Goal: Complete application form: Complete application form

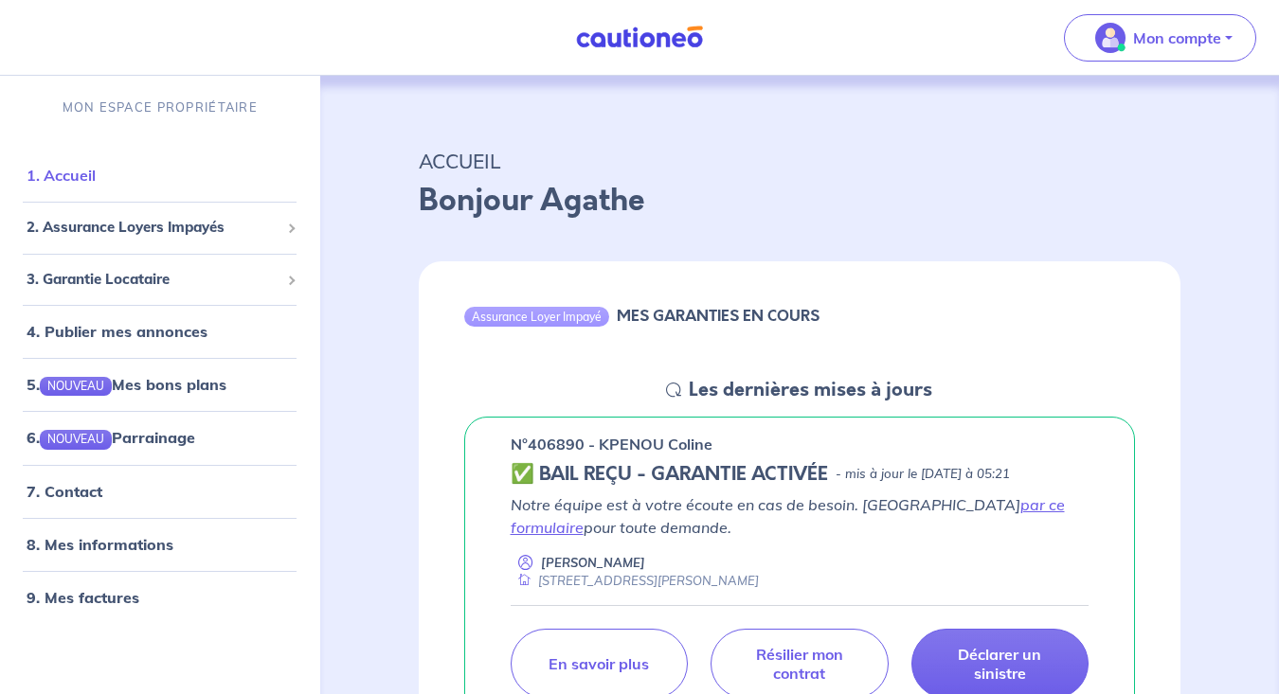
click at [83, 175] on link "1. Accueil" at bounding box center [61, 175] width 69 height 19
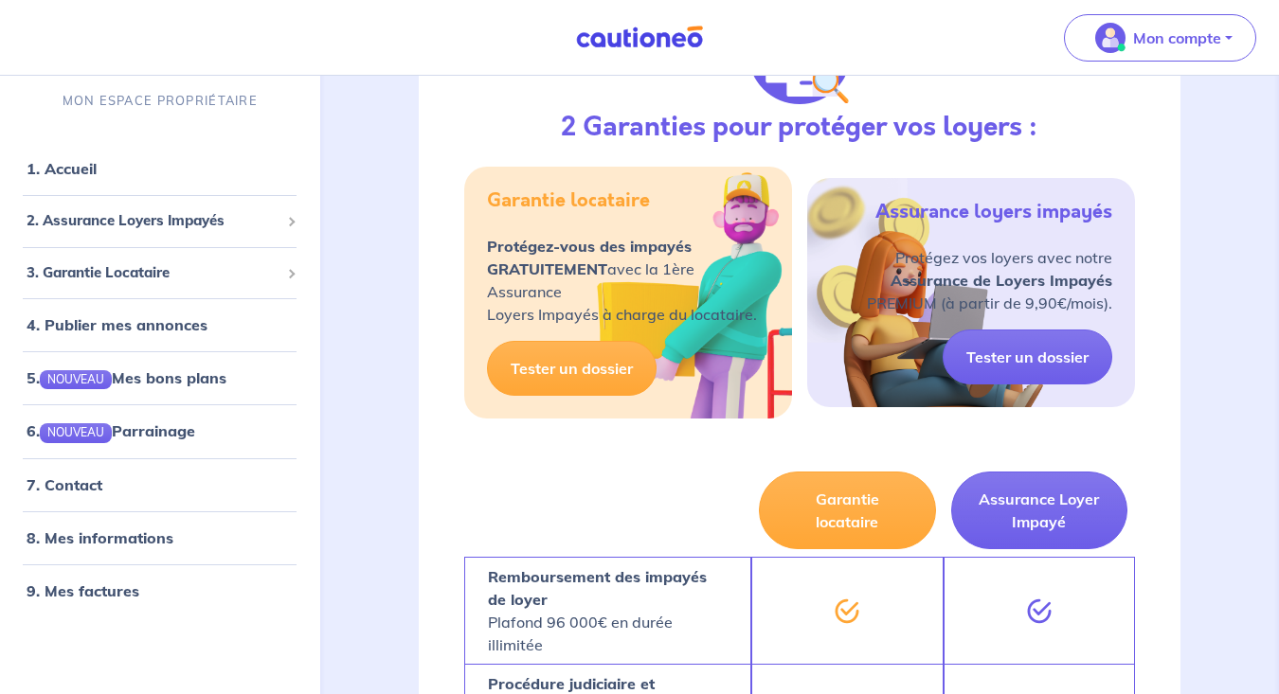
scroll to position [315, 0]
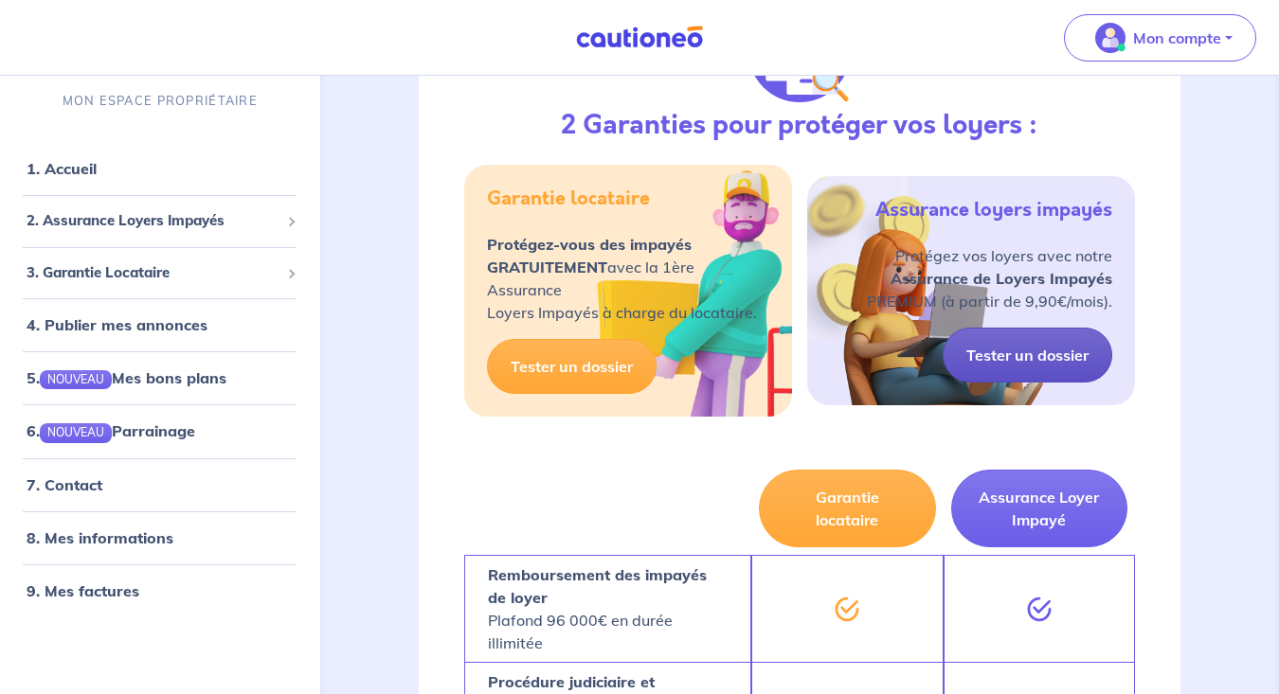
click at [1011, 353] on link "Tester un dossier" at bounding box center [1028, 355] width 170 height 55
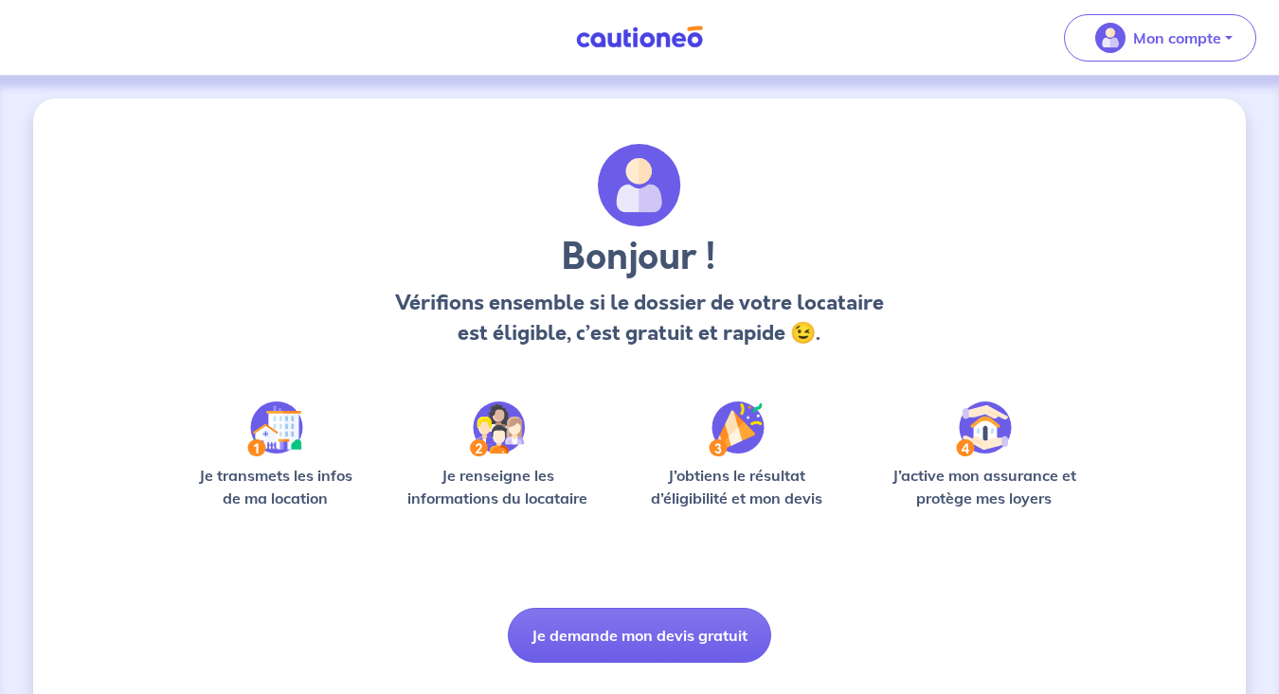
scroll to position [43, 0]
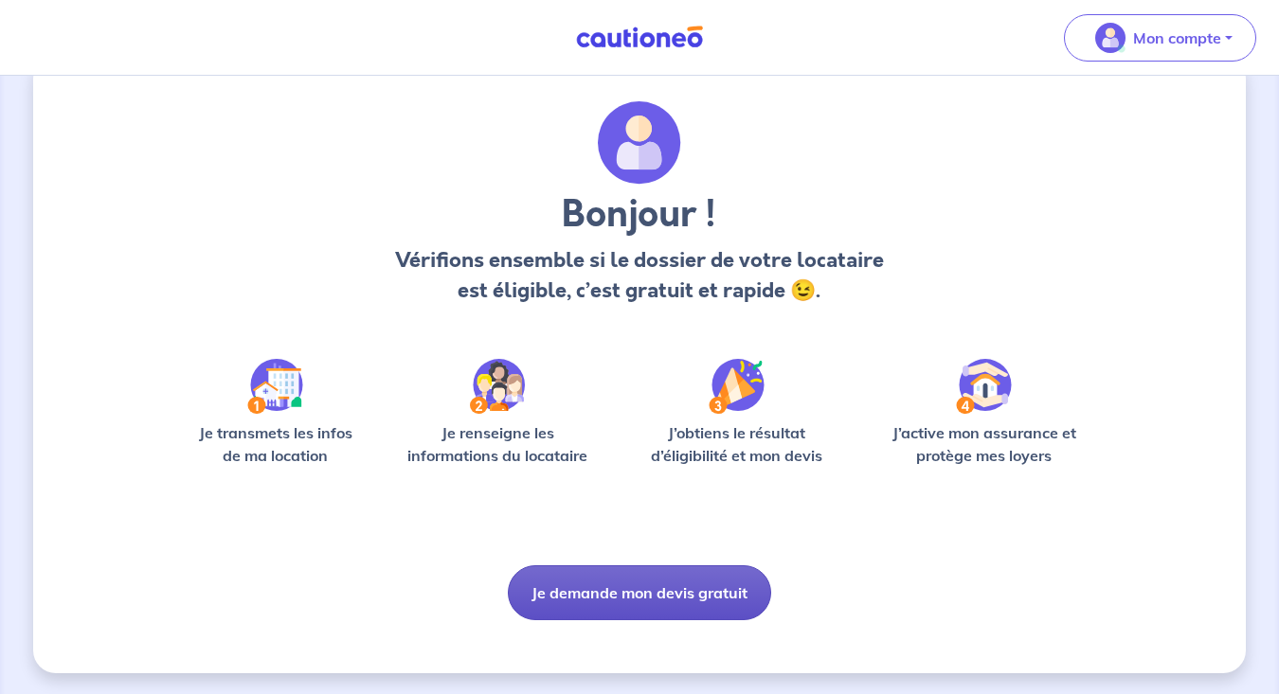
click at [639, 586] on button "Je demande mon devis gratuit" at bounding box center [639, 593] width 263 height 55
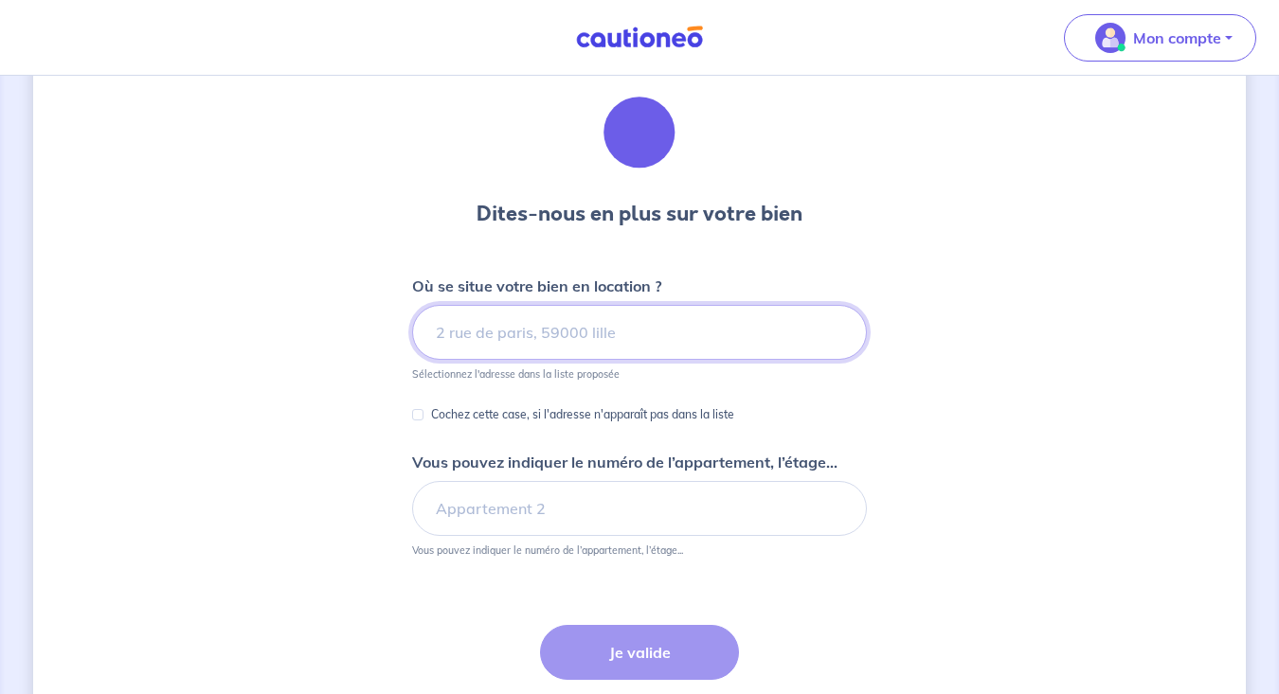
scroll to position [64, 0]
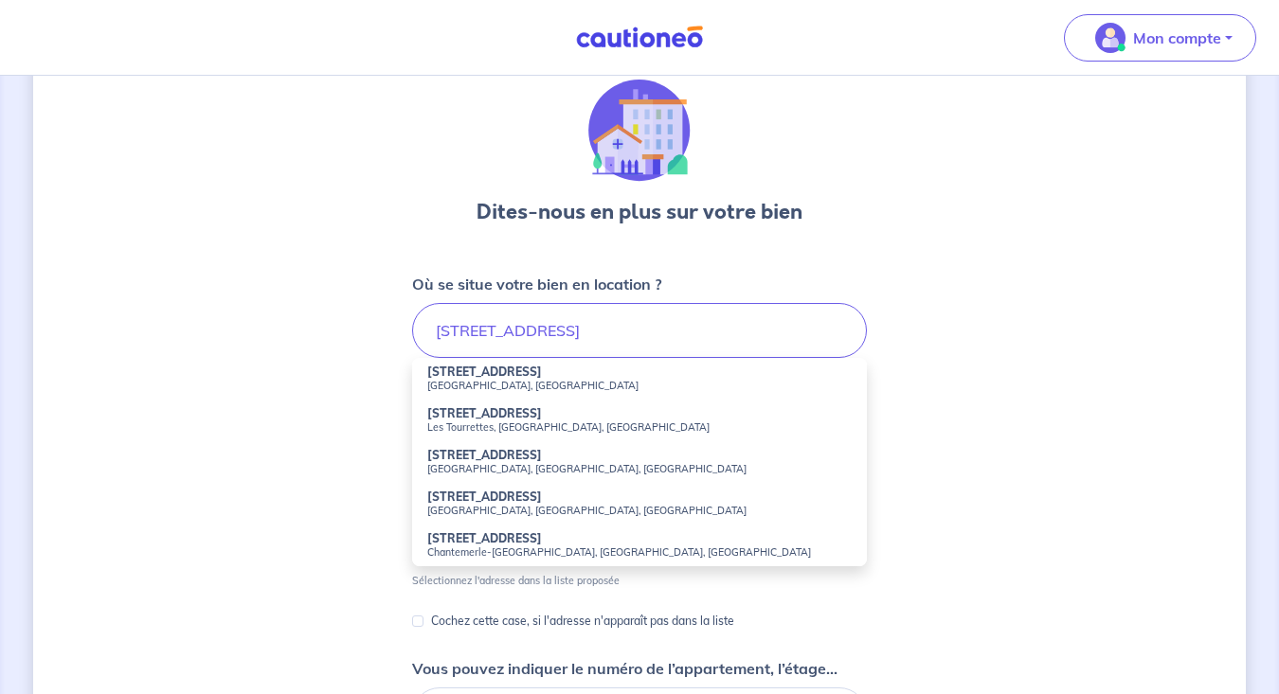
click at [441, 379] on small "[GEOGRAPHIC_DATA], [GEOGRAPHIC_DATA]" at bounding box center [639, 385] width 424 height 13
type input "[STREET_ADDRESS]"
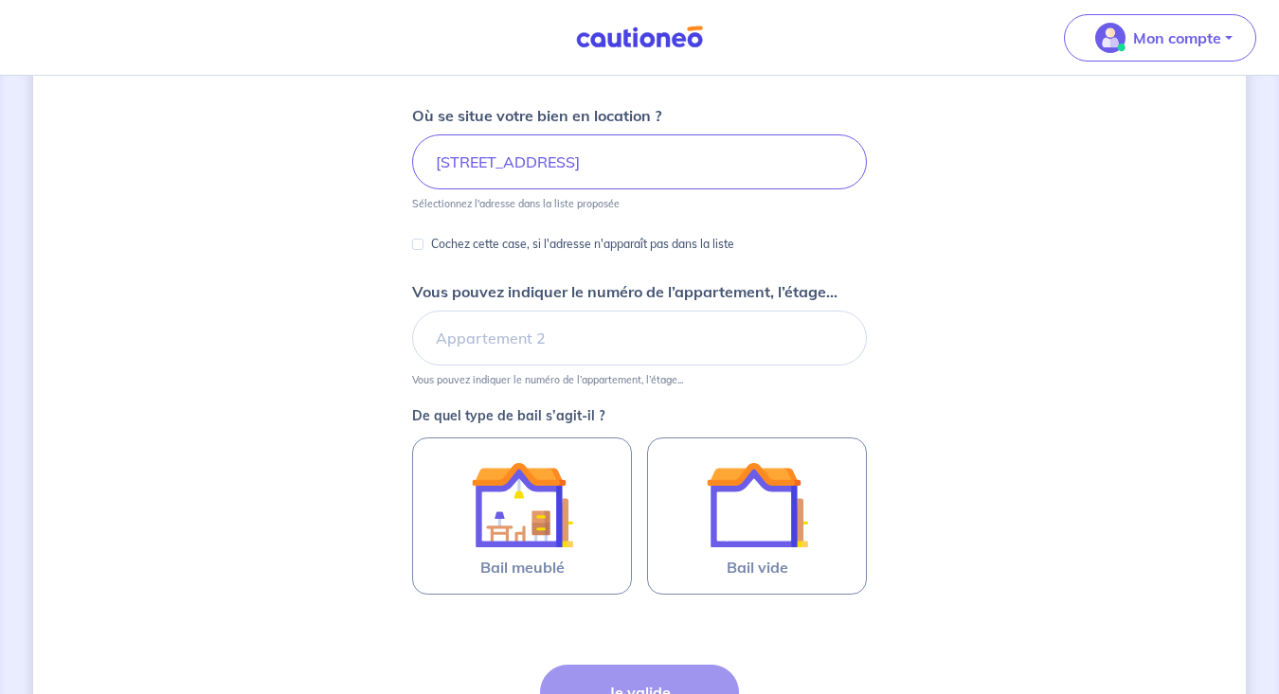
scroll to position [235, 0]
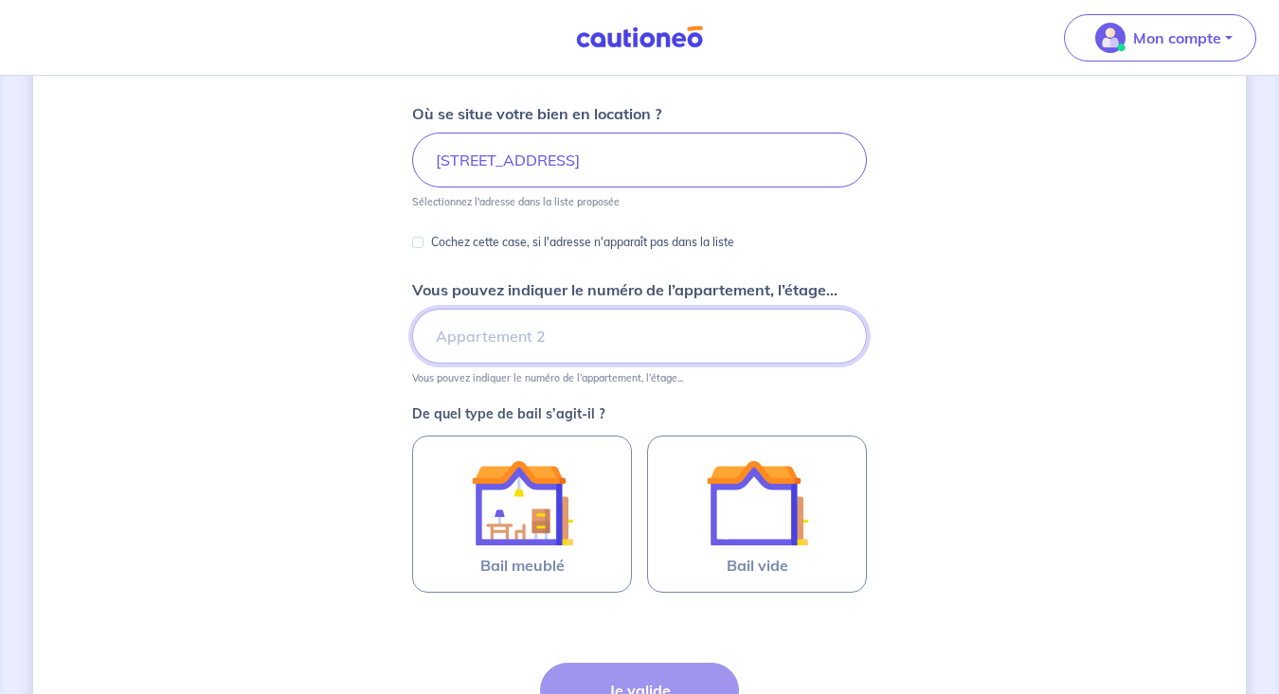
click at [618, 331] on input "Vous pouvez indiquer le numéro de l’appartement, l’étage..." at bounding box center [639, 336] width 455 height 55
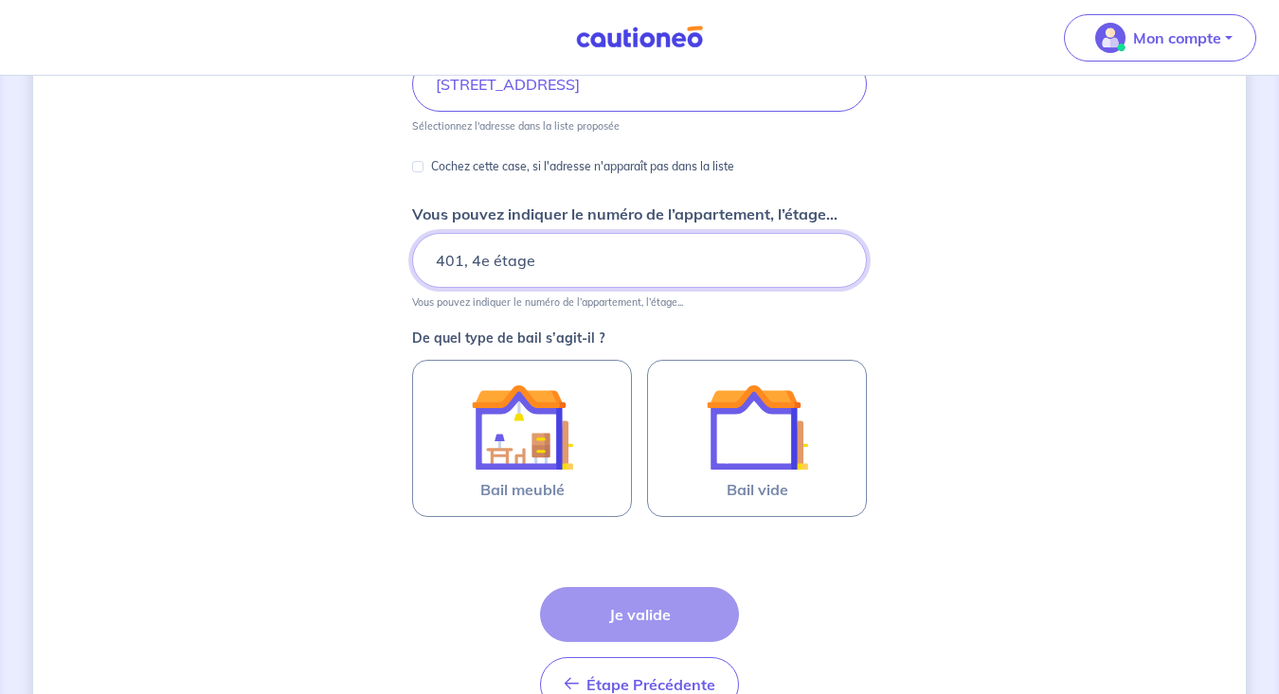
scroll to position [332, 0]
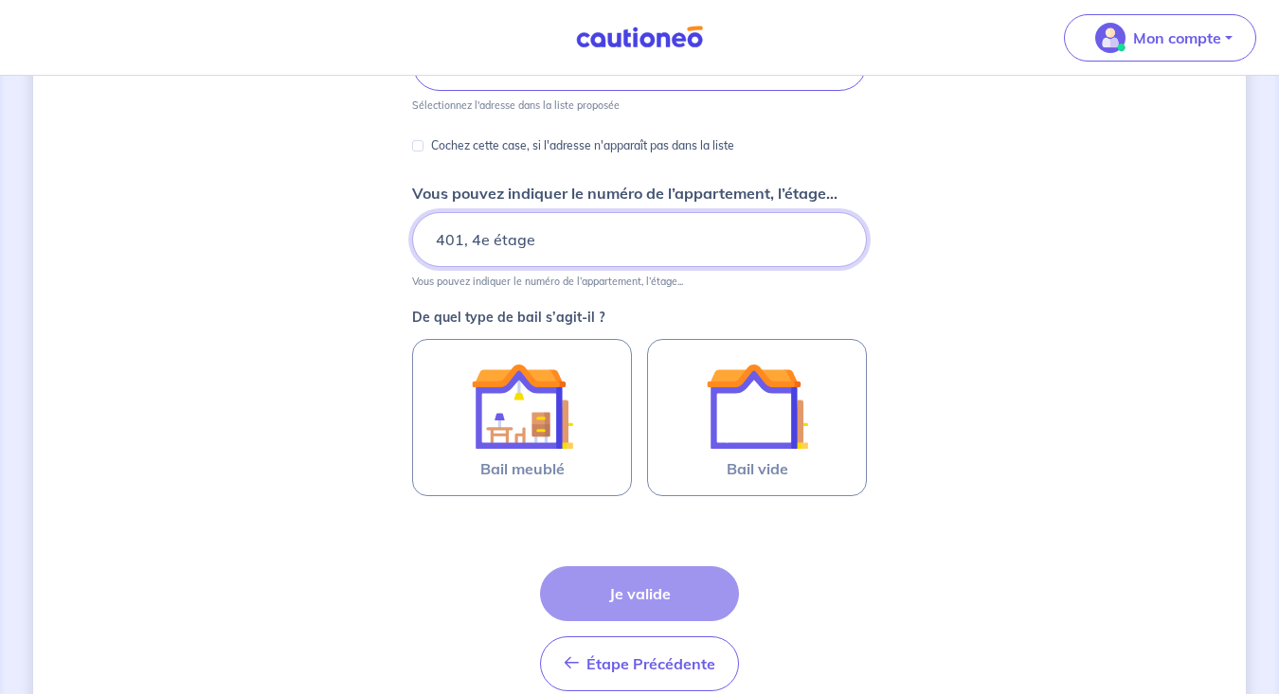
click at [427, 239] on input "401, 4e étage" at bounding box center [639, 239] width 455 height 55
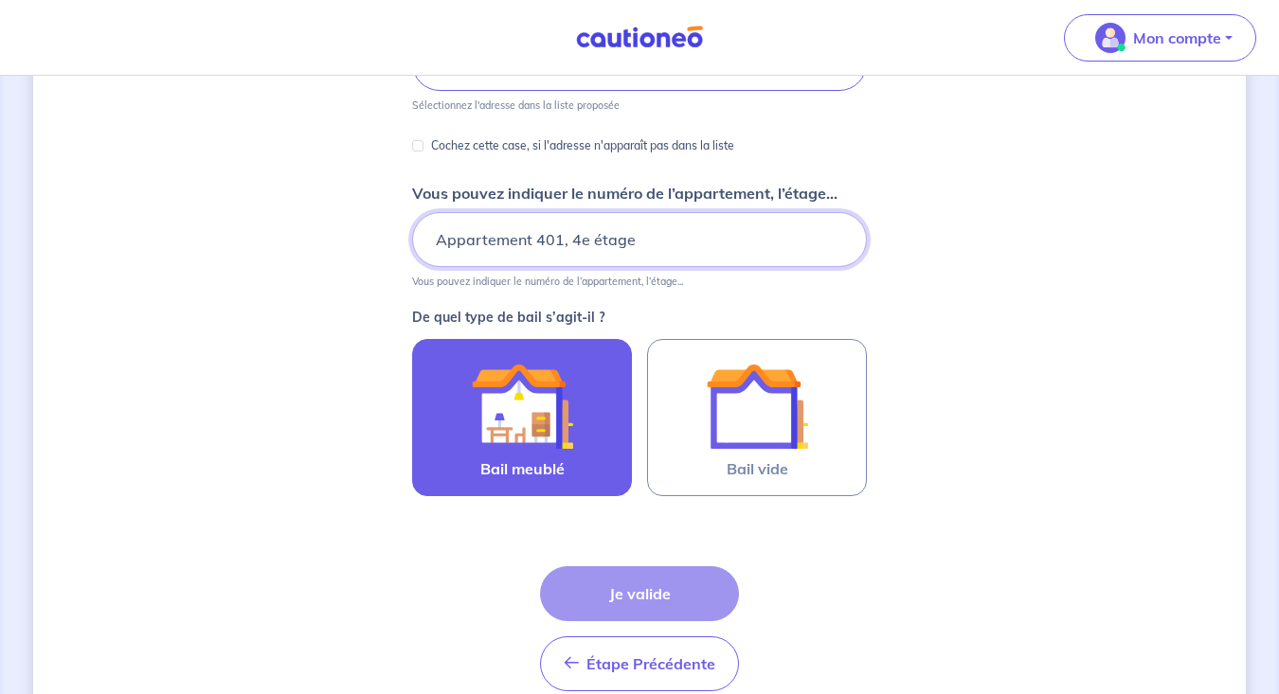
type input "Appartement 401, 4e étage"
click at [527, 442] on img at bounding box center [522, 406] width 102 height 102
click at [0, 0] on input "Bail meublé" at bounding box center [0, 0] width 0 height 0
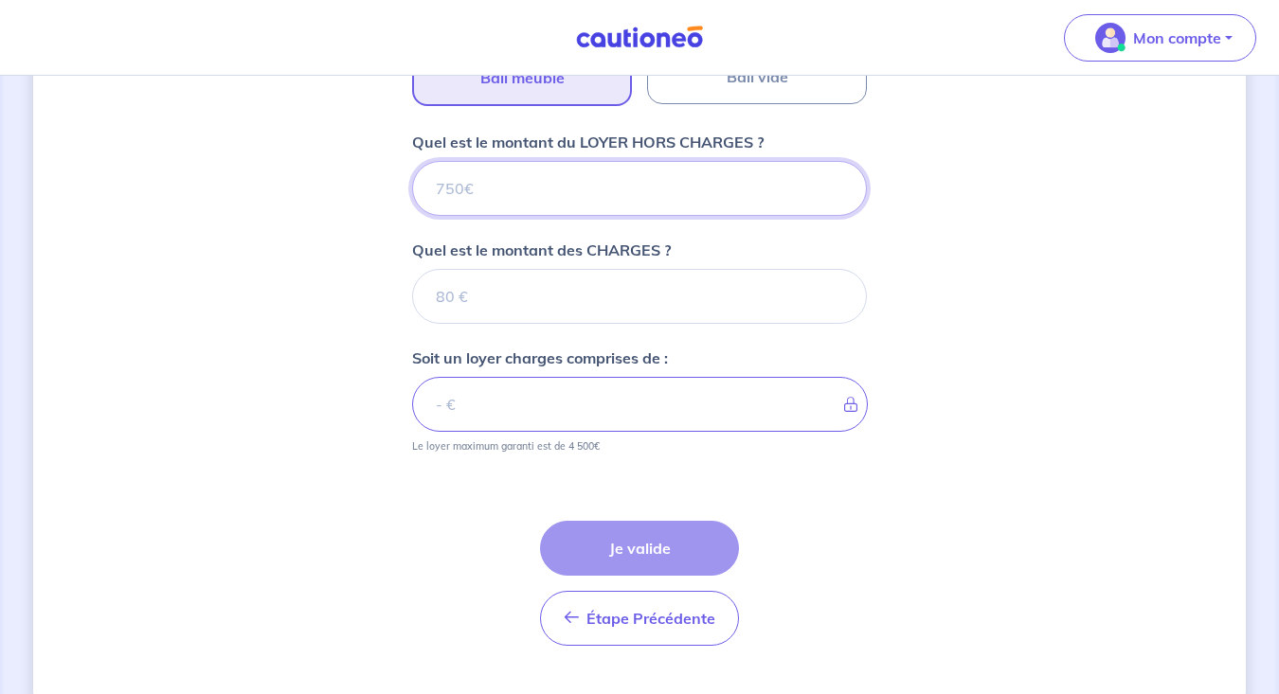
scroll to position [725, 0]
type input "1"
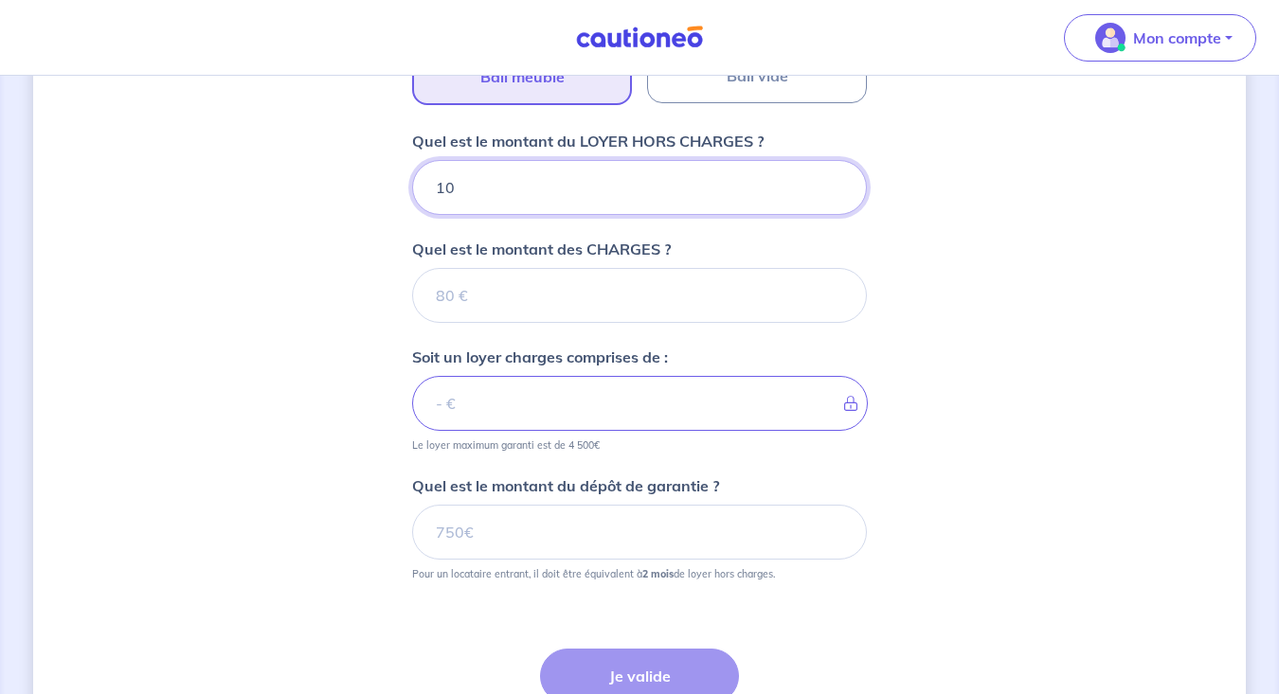
type input "108"
type input "1080"
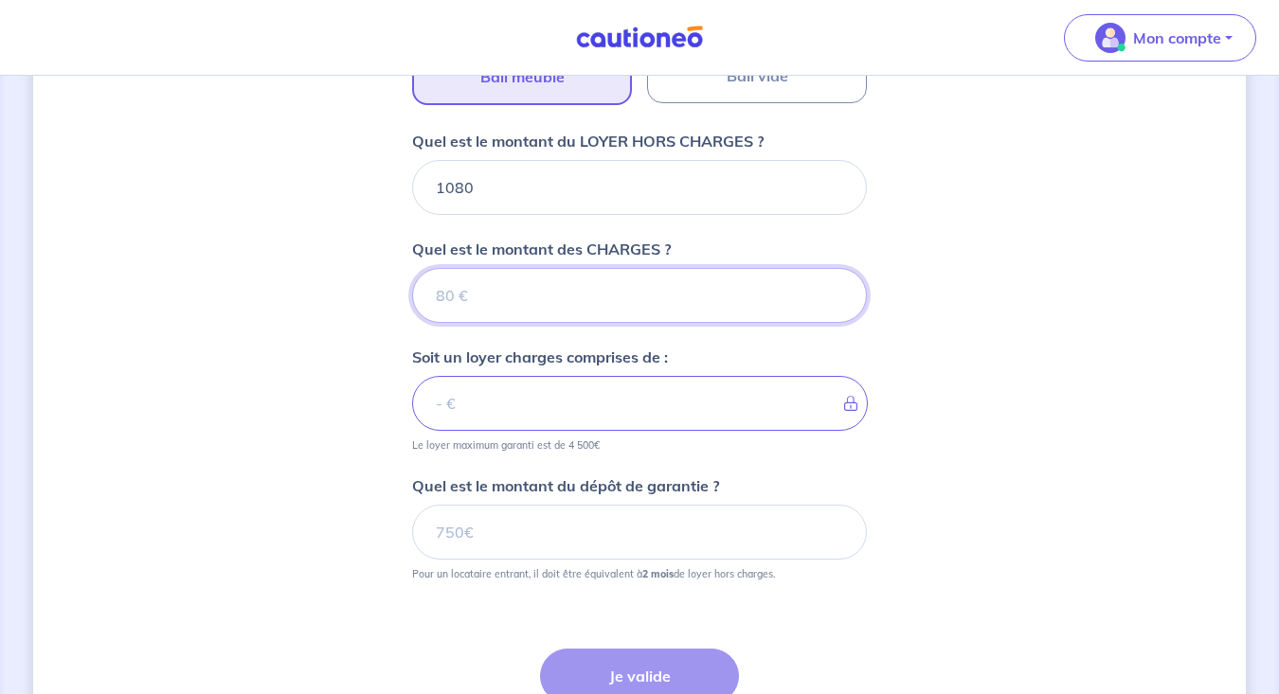
click at [533, 291] on input "Quel est le montant des CHARGES ?" at bounding box center [639, 295] width 455 height 55
type input "70"
type input "1150"
type input "70"
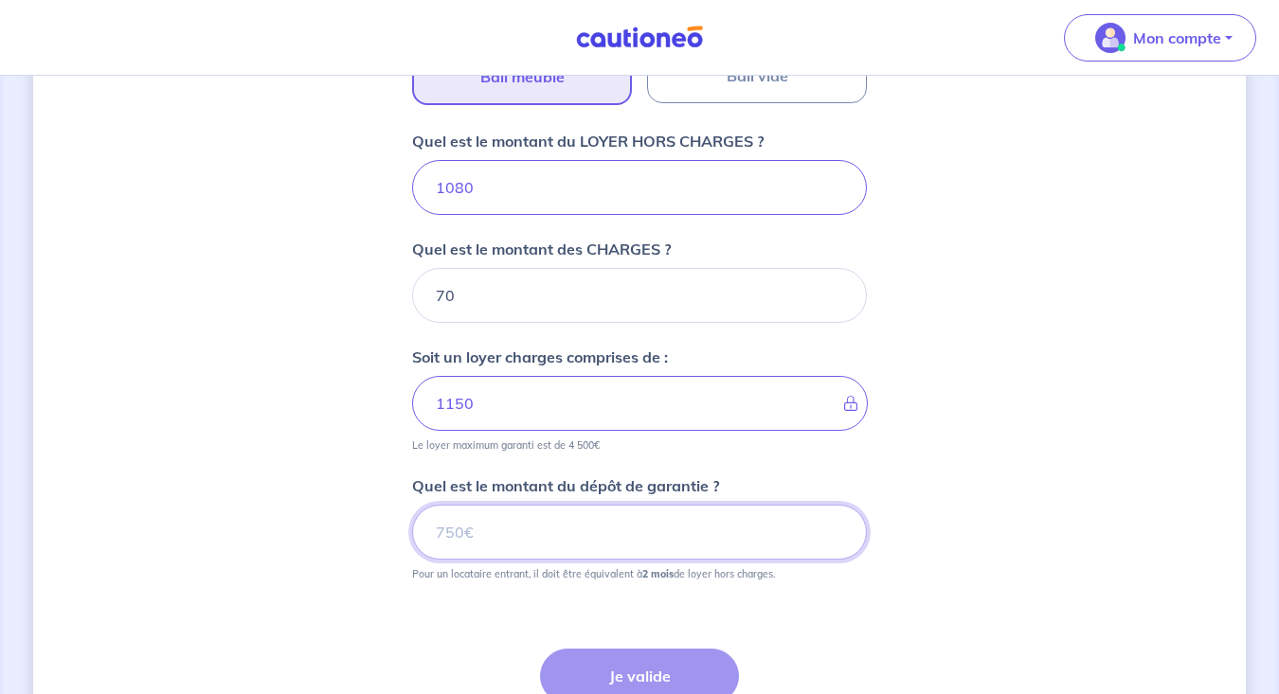
click at [628, 530] on input "Quel est le montant du dépôt de garantie ?" at bounding box center [639, 532] width 455 height 55
type input "2160"
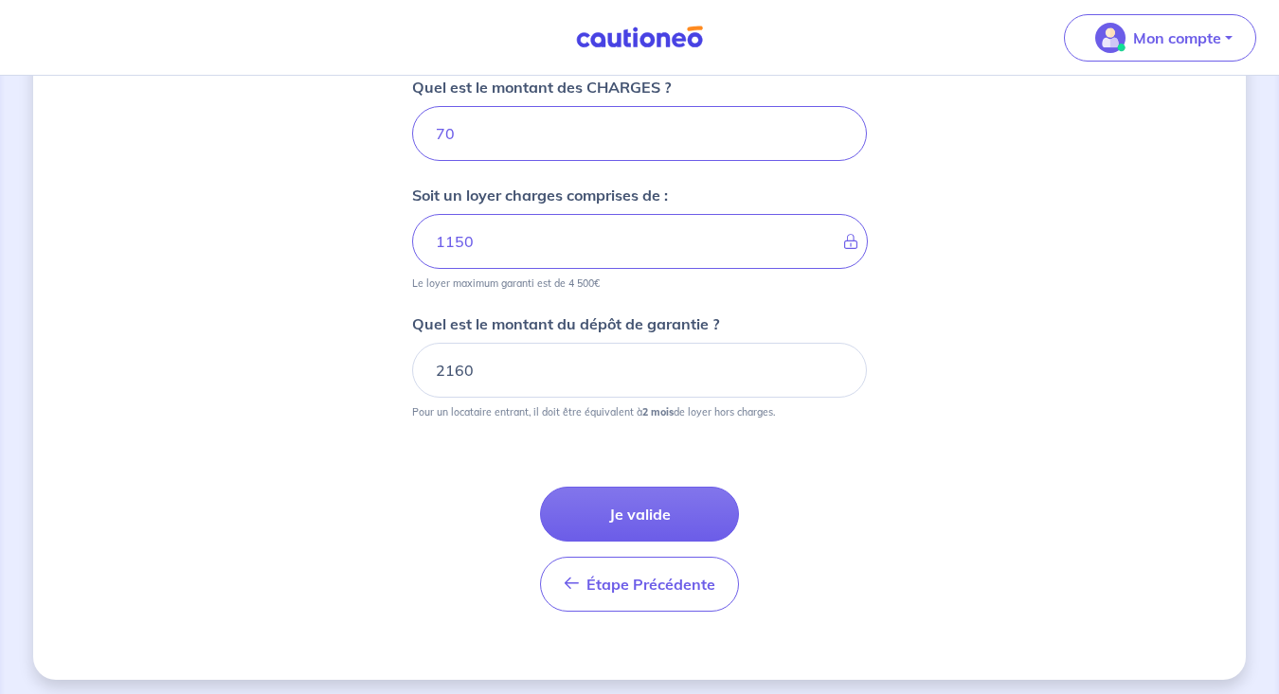
scroll to position [800, 0]
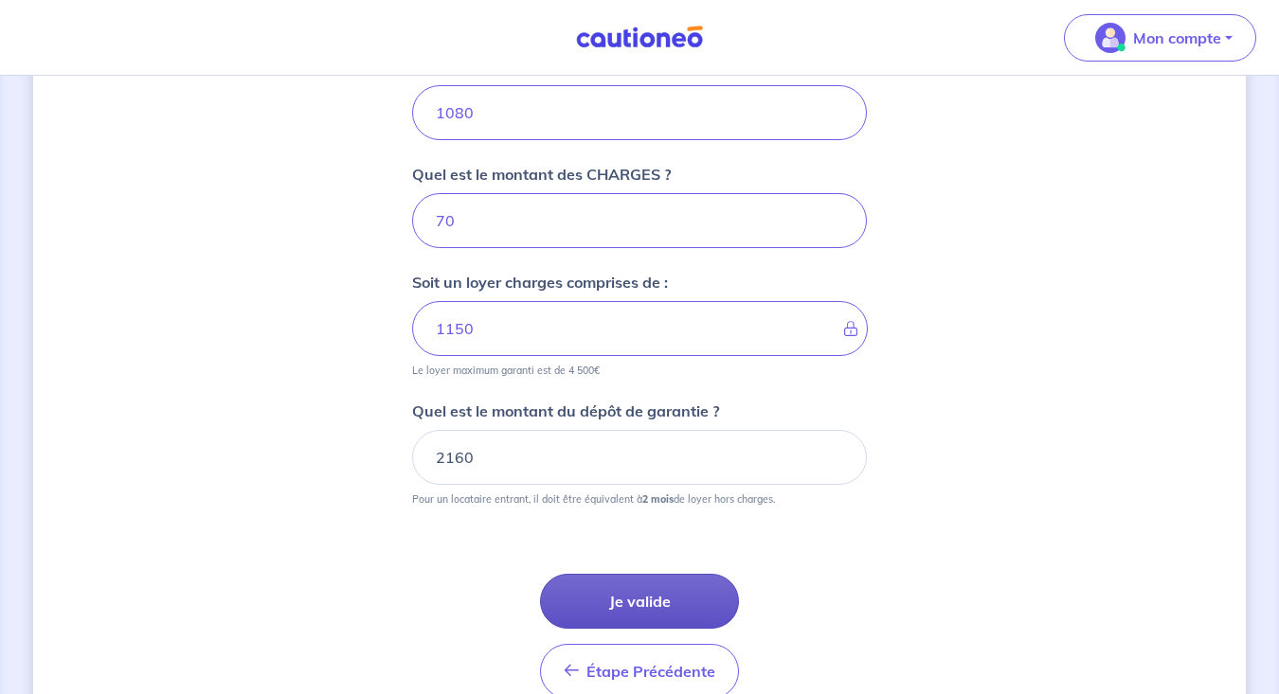
click at [671, 586] on button "Je valide" at bounding box center [639, 601] width 199 height 55
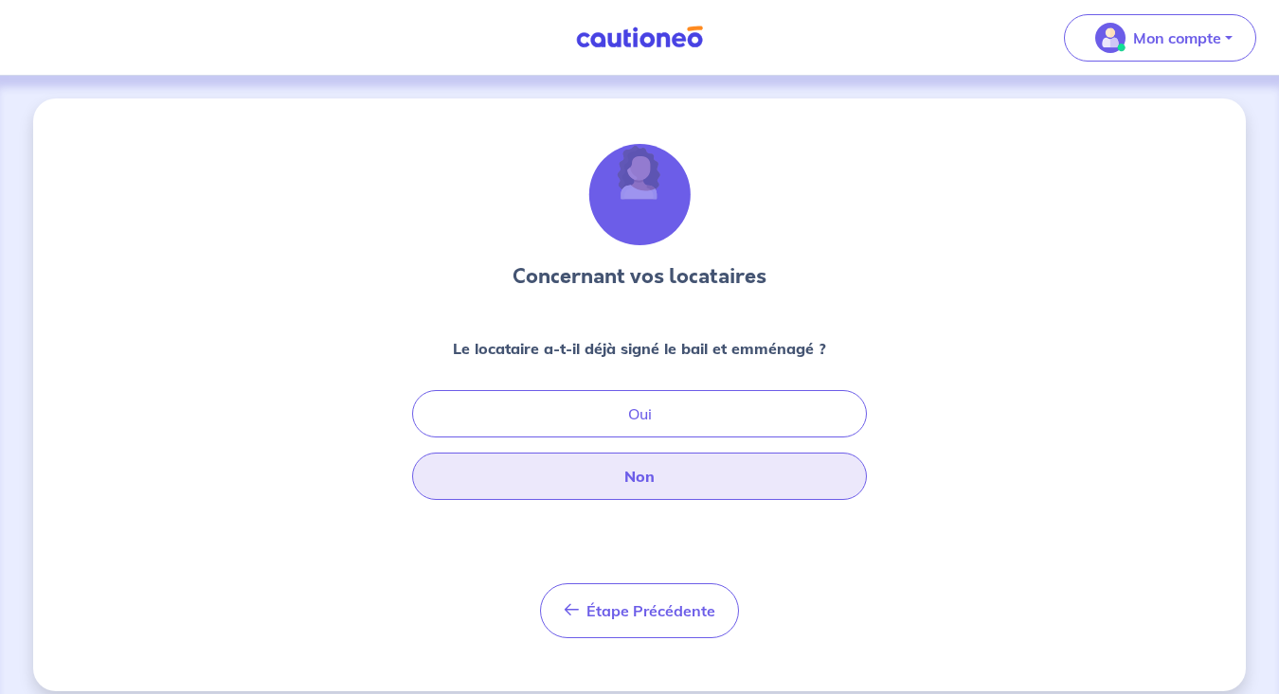
click at [645, 474] on button "Non" at bounding box center [639, 476] width 455 height 47
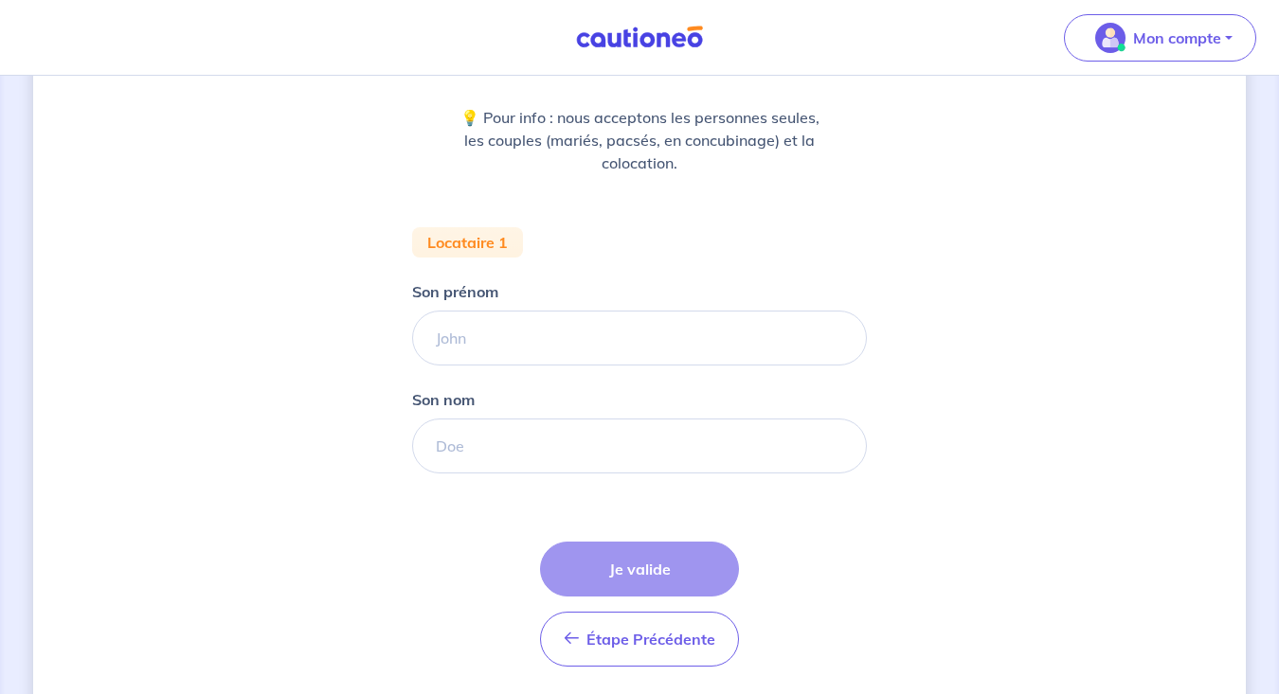
scroll to position [247, 0]
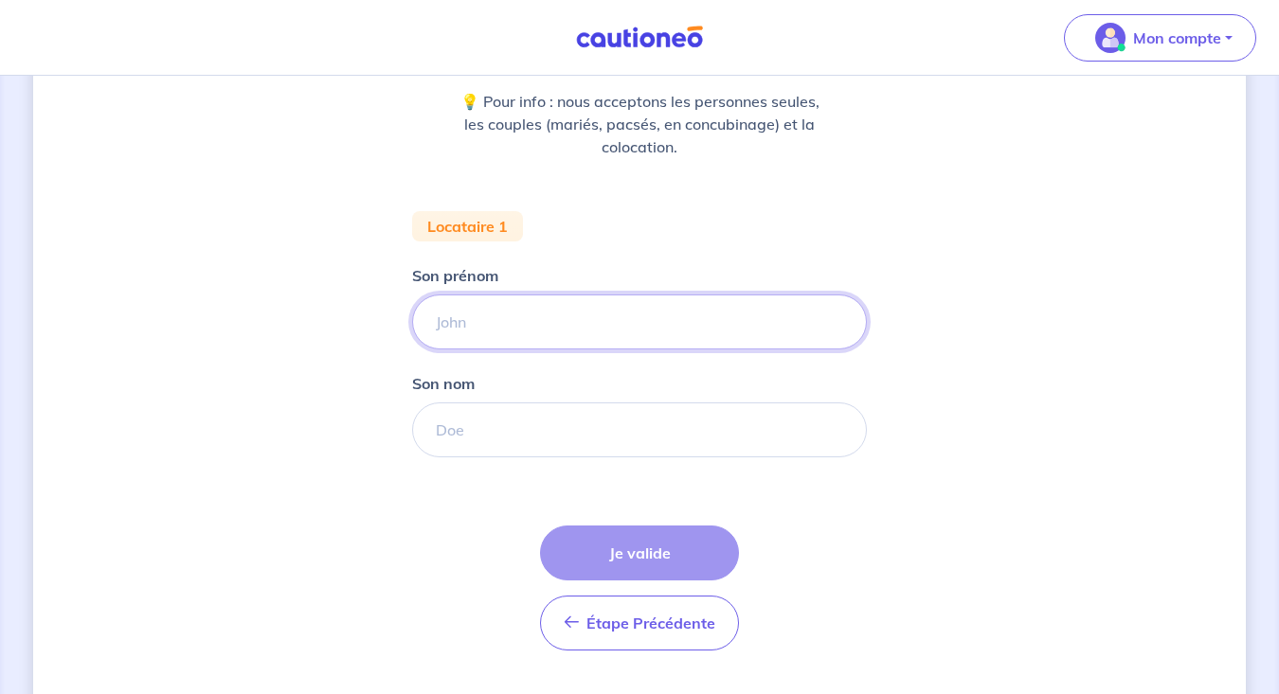
click at [478, 319] on input "Son prénom" at bounding box center [639, 322] width 455 height 55
type input "Nina-Eva"
click at [481, 433] on input "Son nom" at bounding box center [639, 430] width 455 height 55
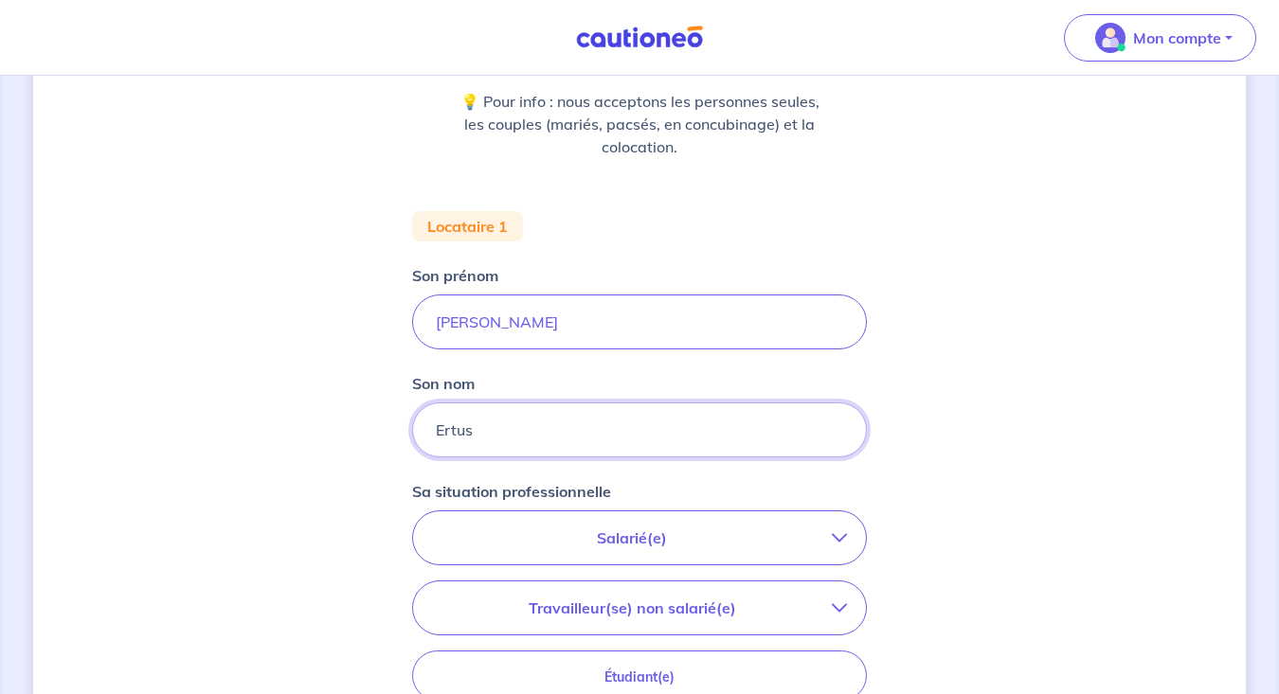
type input "Ertus"
click at [591, 528] on p "Salarié(e)" at bounding box center [632, 538] width 400 height 23
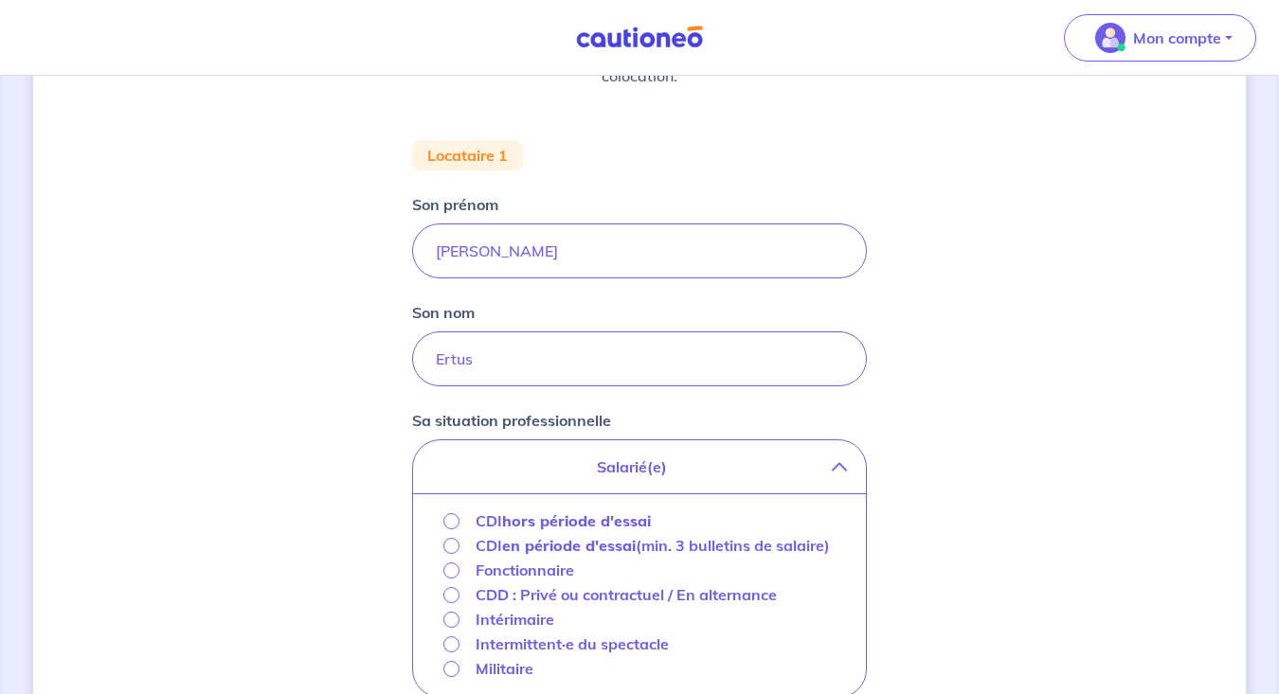
scroll to position [412, 0]
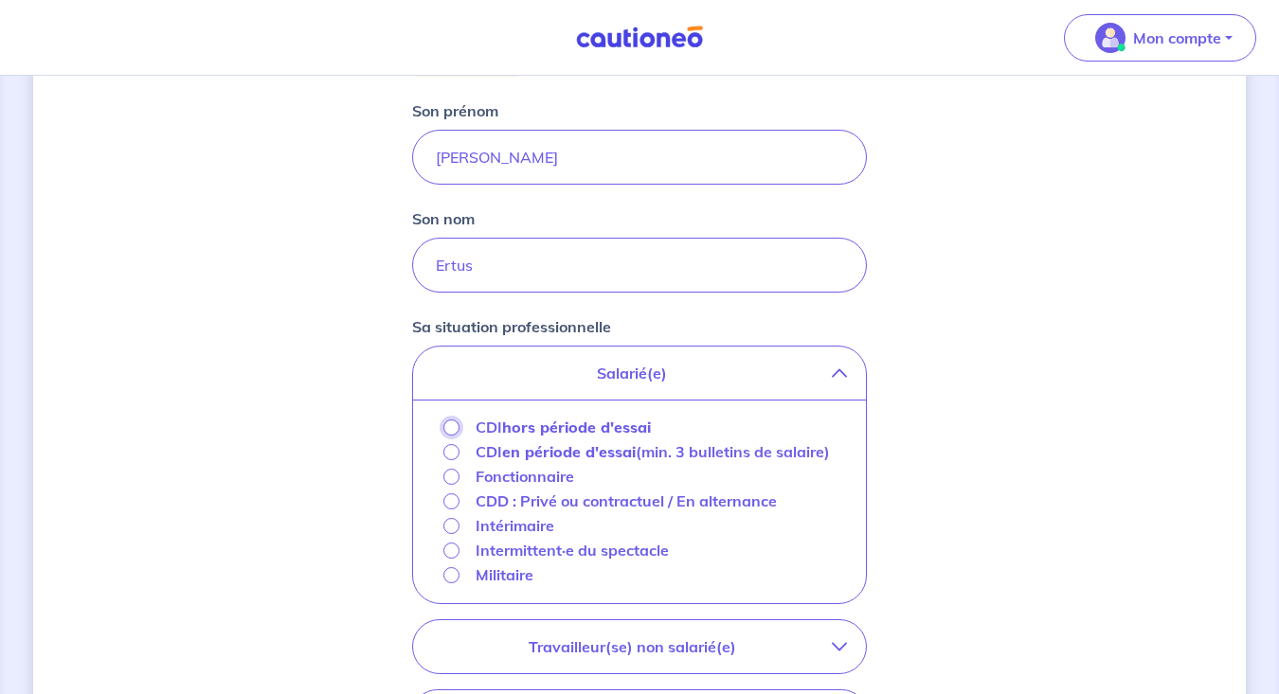
click at [453, 424] on input "CDI hors période d'essai" at bounding box center [451, 428] width 16 height 16
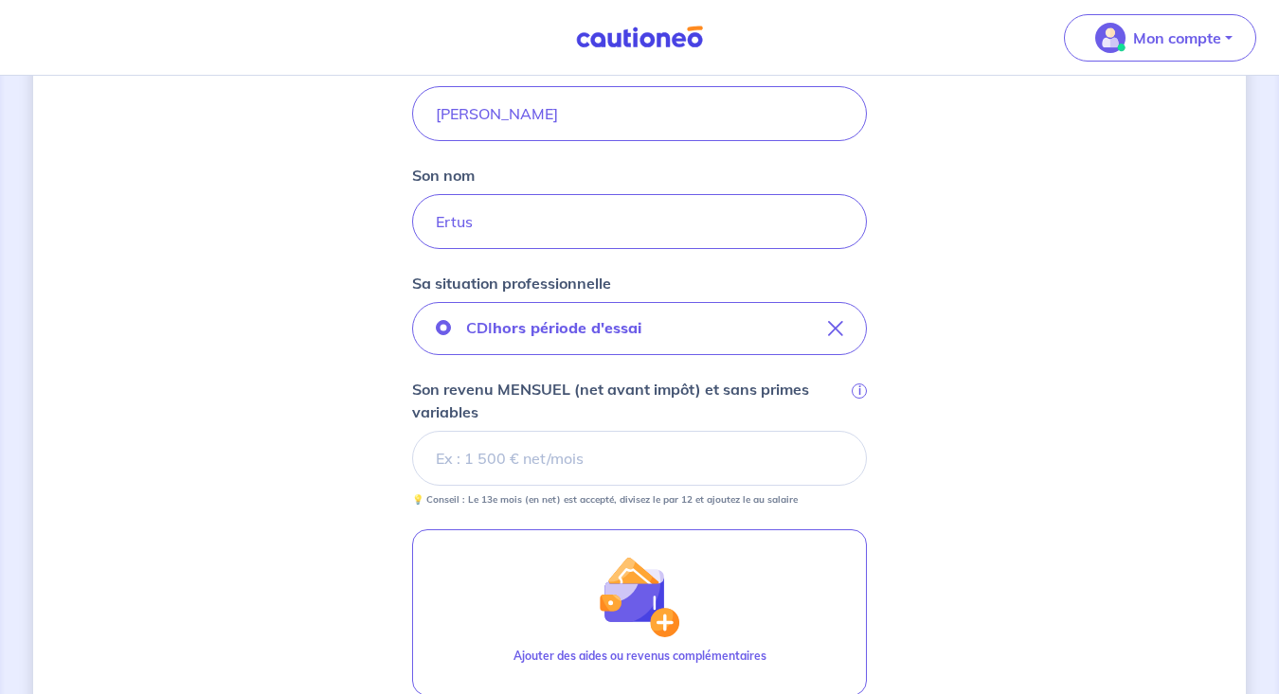
scroll to position [457, 0]
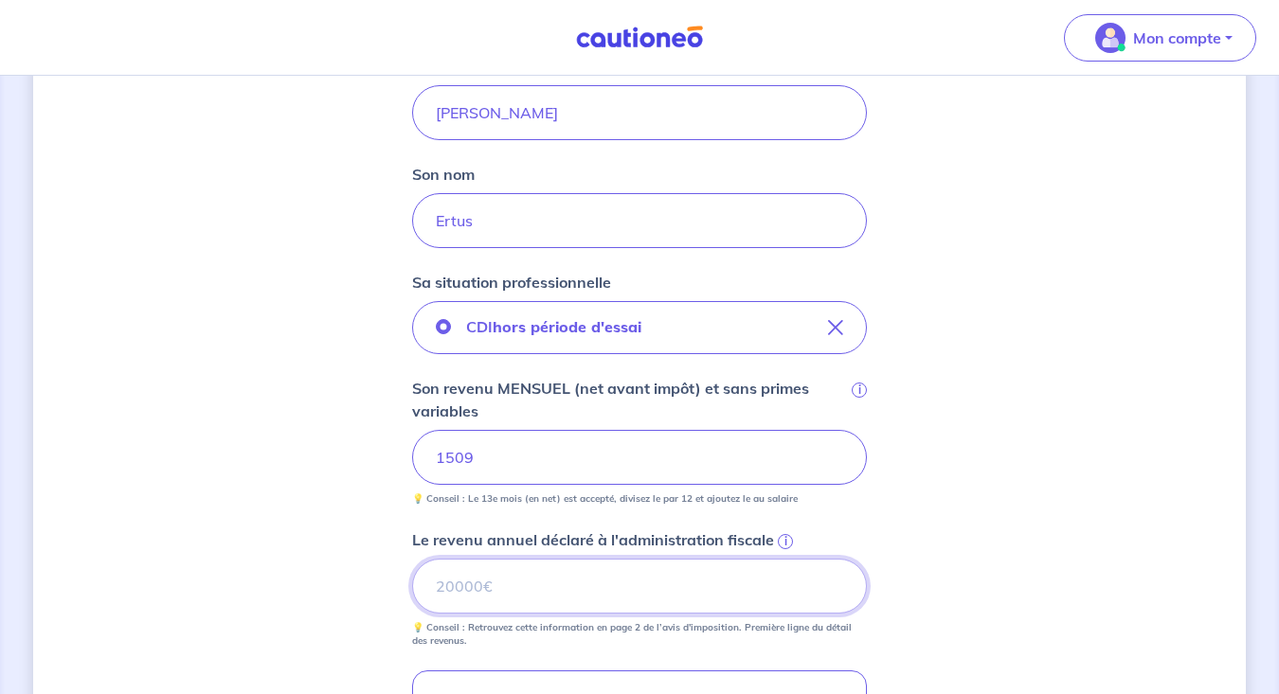
click at [483, 590] on input "Le revenu annuel déclaré à l'administration fiscale i" at bounding box center [639, 586] width 455 height 55
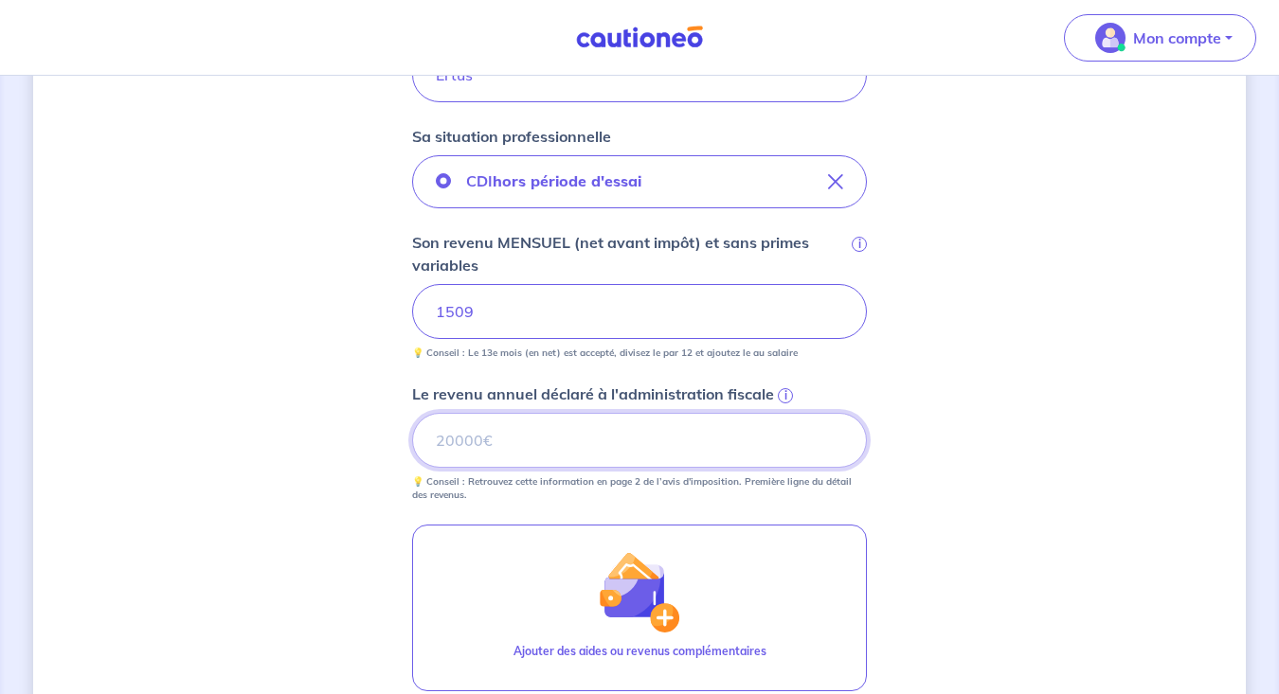
scroll to position [602, 0]
click at [782, 389] on span "i" at bounding box center [785, 396] width 15 height 15
click at [782, 414] on input "Le revenu annuel déclaré à l'administration fiscale i" at bounding box center [639, 441] width 455 height 55
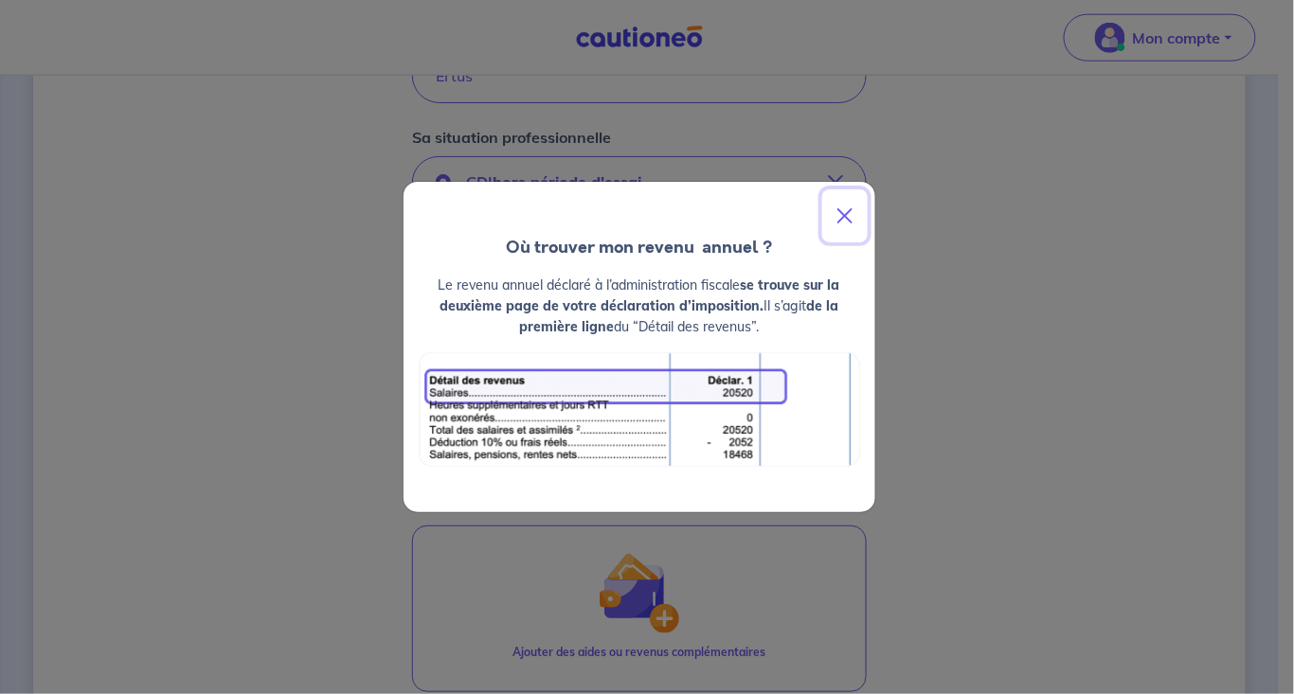
click at [845, 209] on button "Close" at bounding box center [844, 215] width 45 height 53
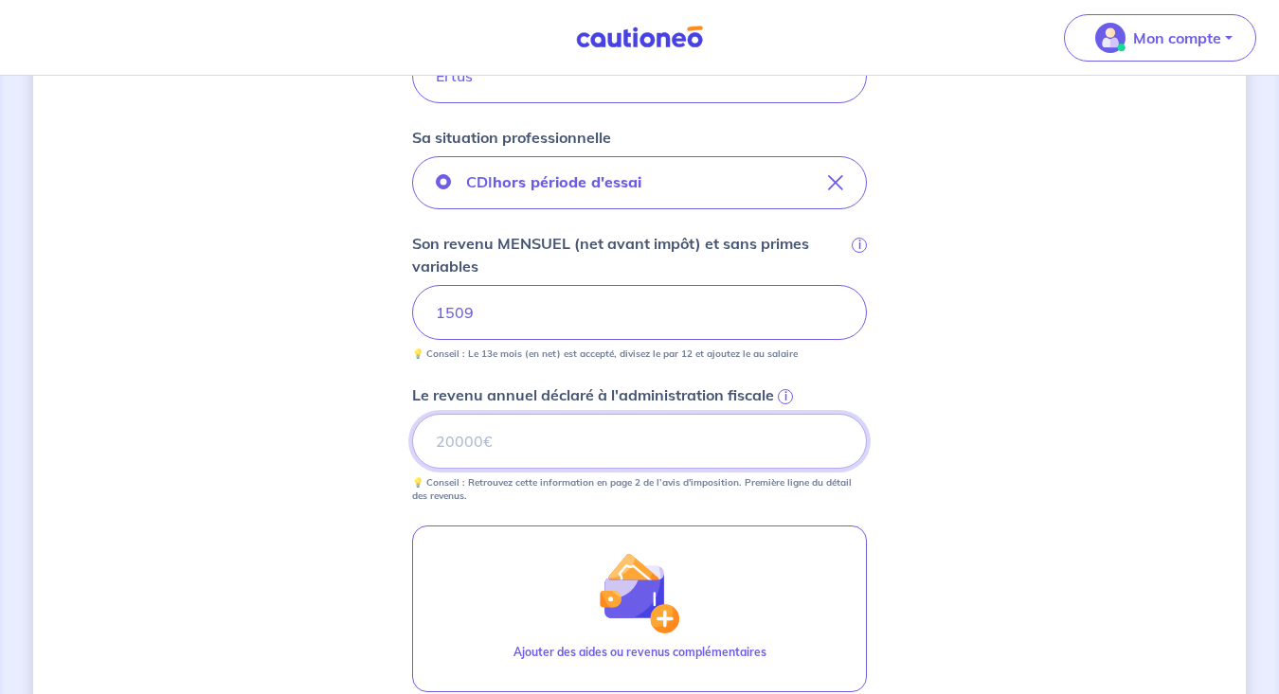
click at [598, 443] on input "Le revenu annuel déclaré à l'administration fiscale i" at bounding box center [639, 441] width 455 height 55
type input "18830"
click at [1023, 522] on div "Concernant vos locataires 💡 Pour info : nous acceptons les personnes seules, le…" at bounding box center [639, 237] width 1213 height 1480
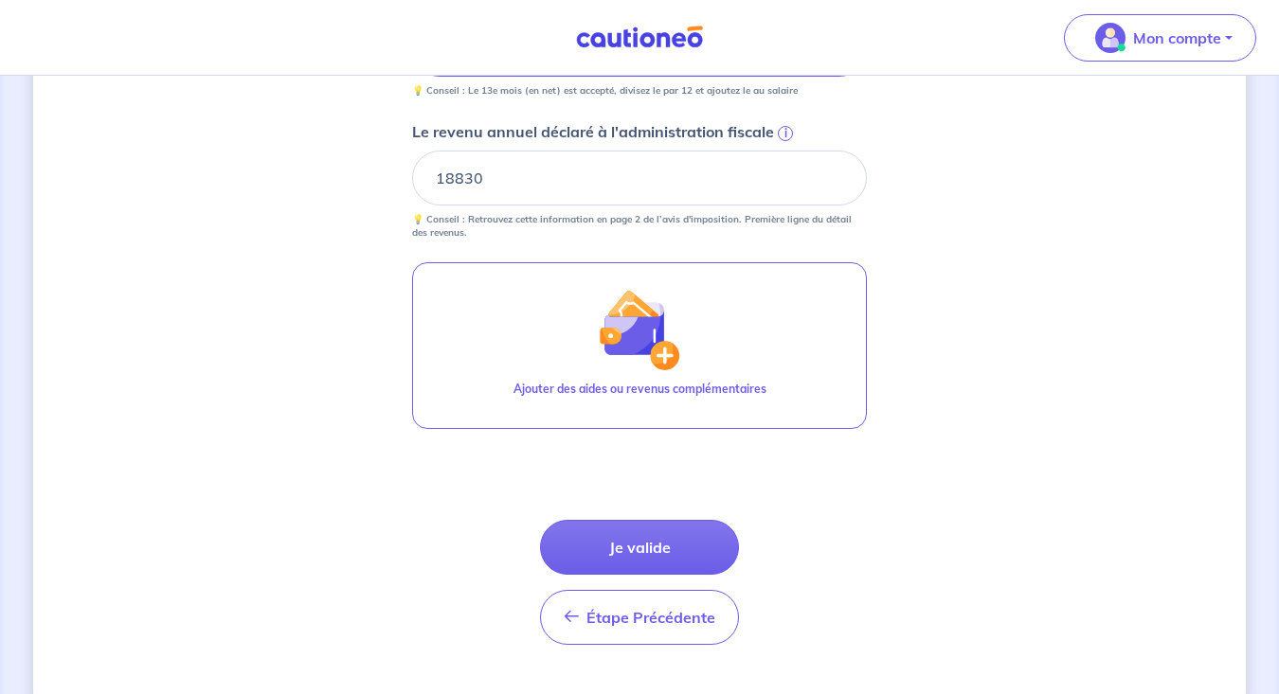
scroll to position [872, 0]
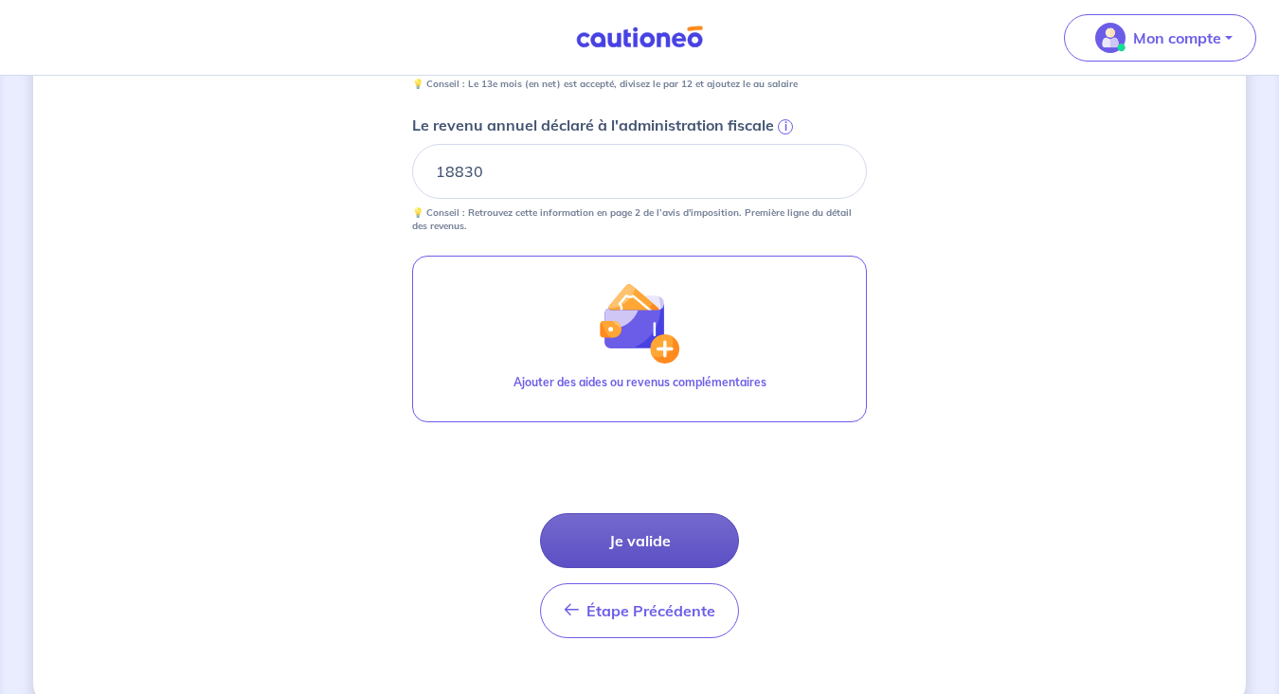
click at [677, 545] on button "Je valide" at bounding box center [639, 540] width 199 height 55
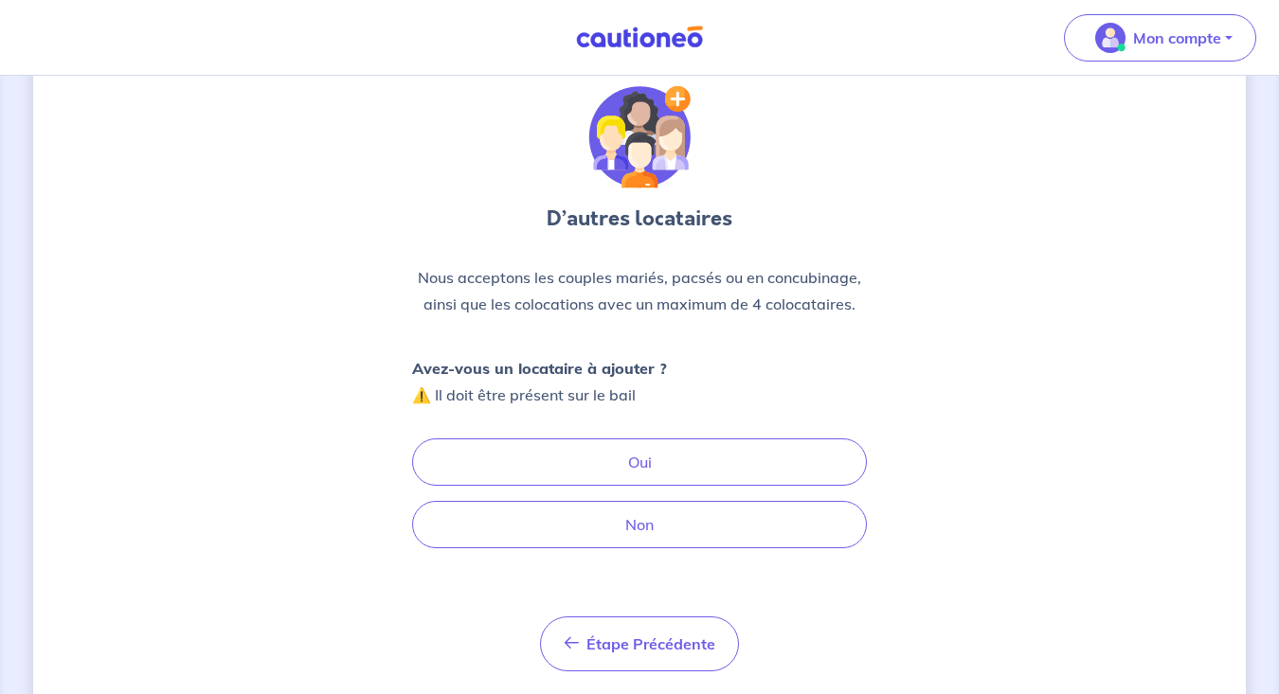
scroll to position [107, 0]
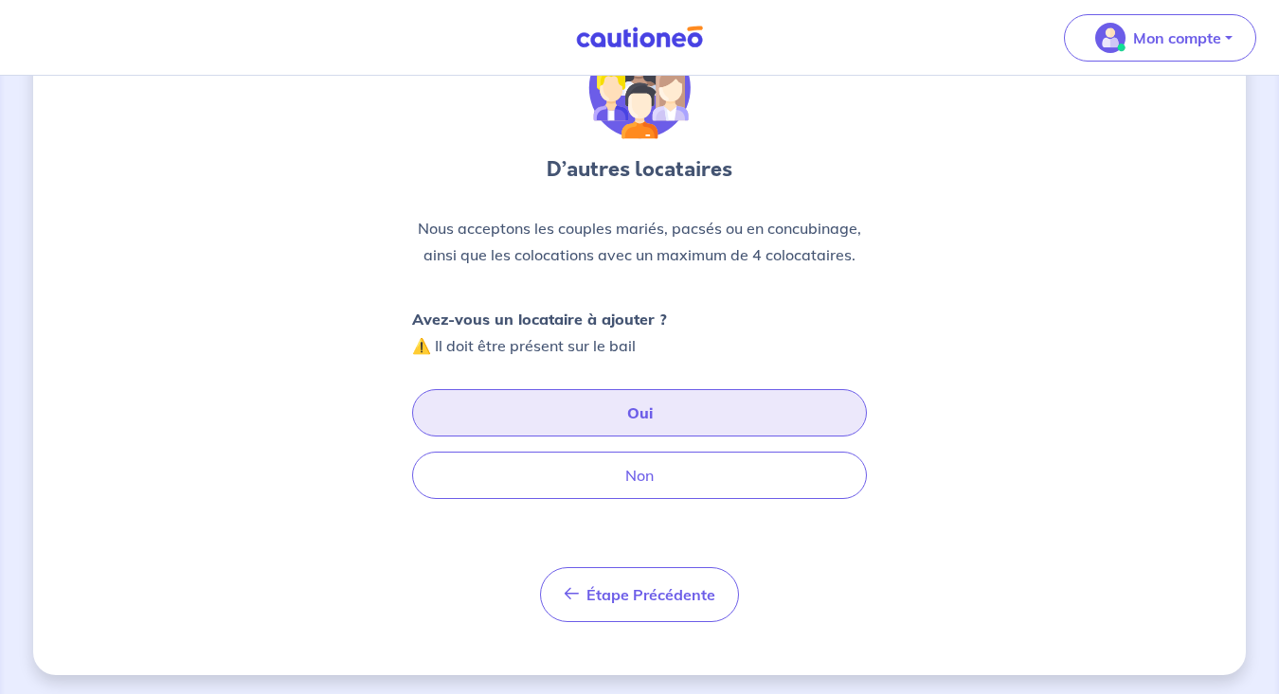
click at [629, 398] on button "Oui" at bounding box center [639, 412] width 455 height 47
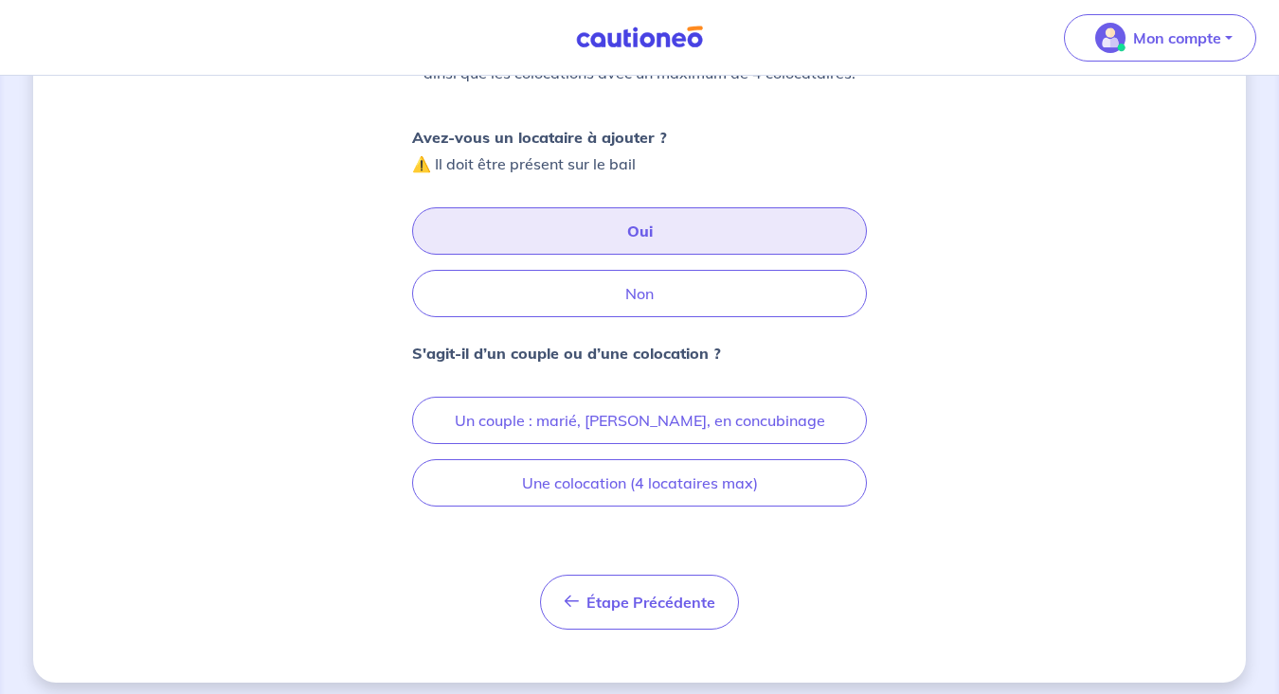
scroll to position [296, 0]
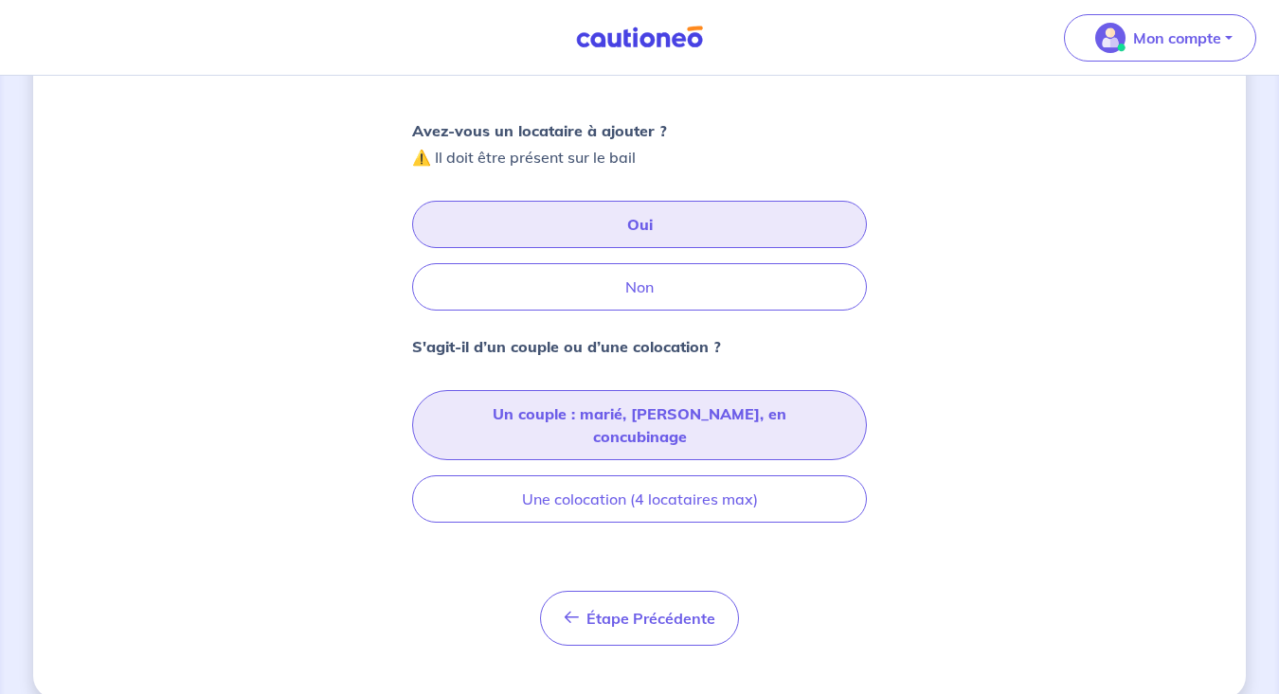
click at [785, 411] on button "Un couple : marié, pacsé, en concubinage" at bounding box center [639, 425] width 455 height 70
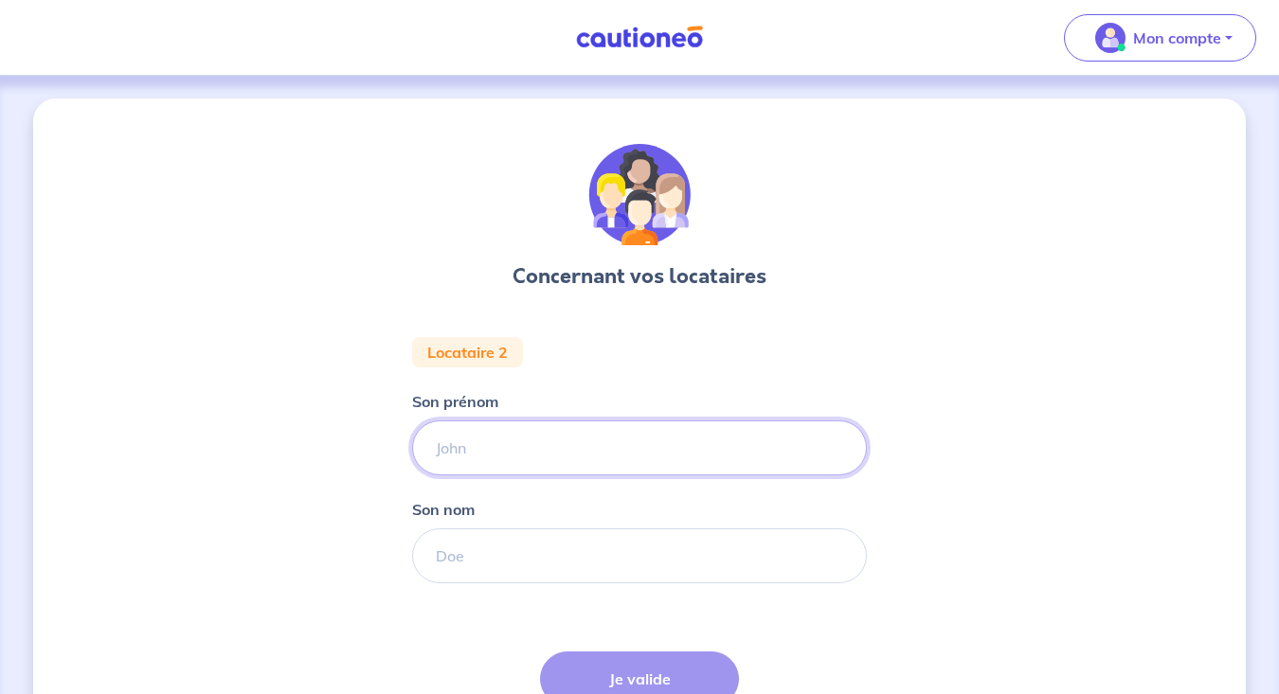
click at [517, 444] on input "Son prénom" at bounding box center [639, 448] width 455 height 55
type input "Marietou"
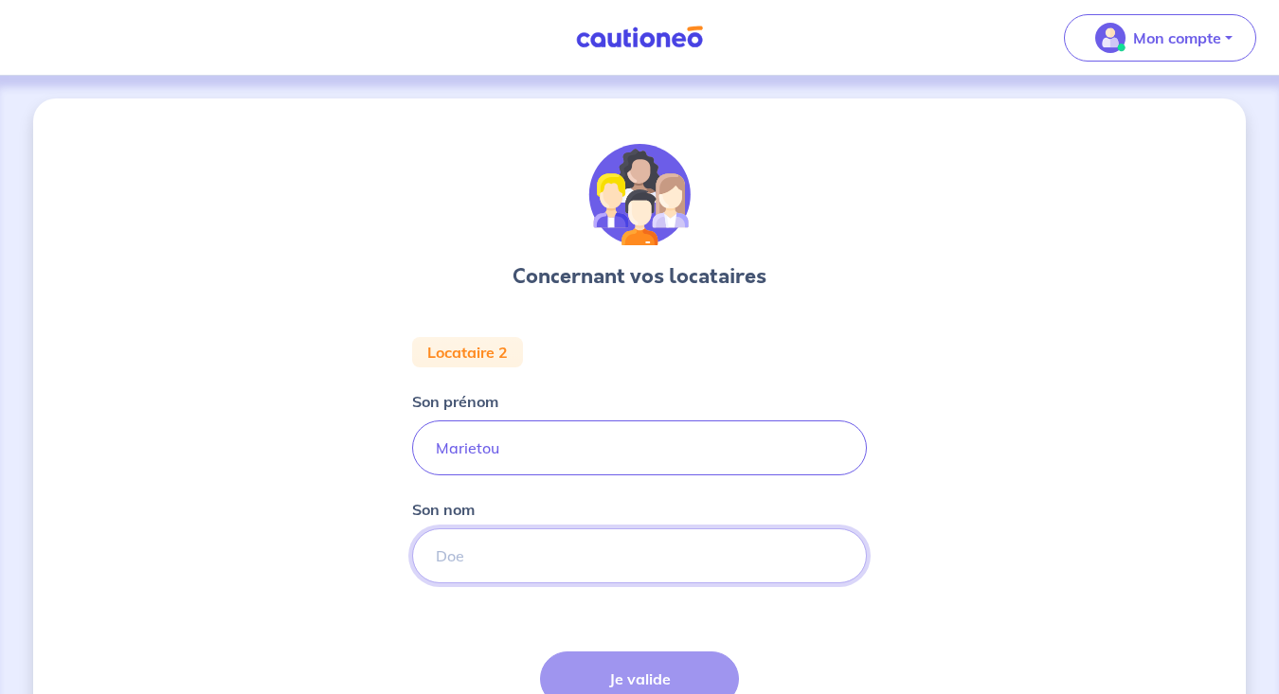
click at [589, 554] on input "Son nom" at bounding box center [639, 556] width 455 height 55
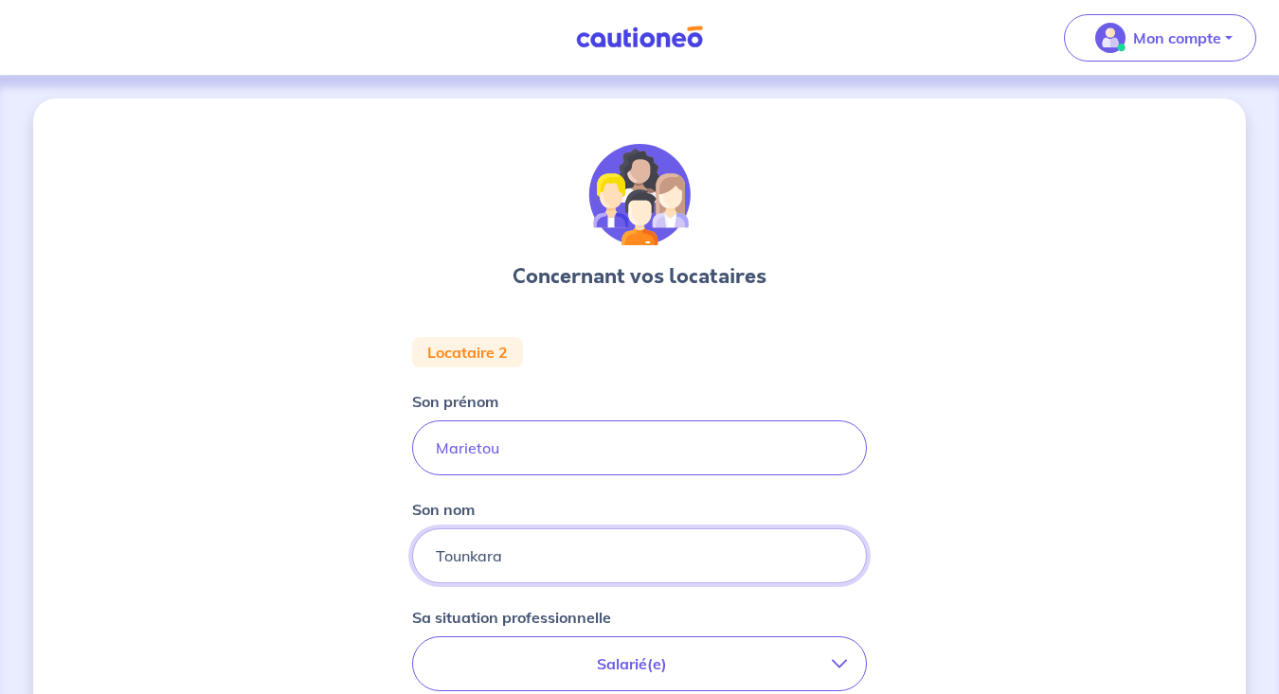
type input "Tounkara"
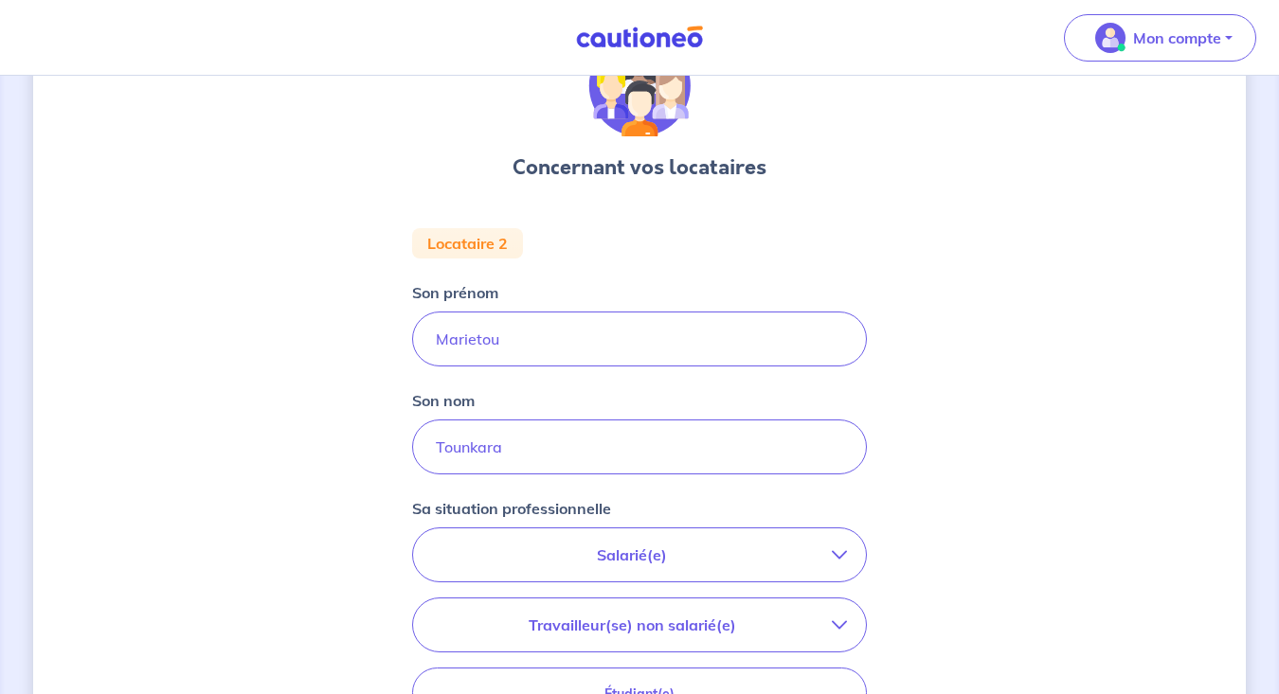
scroll to position [153, 0]
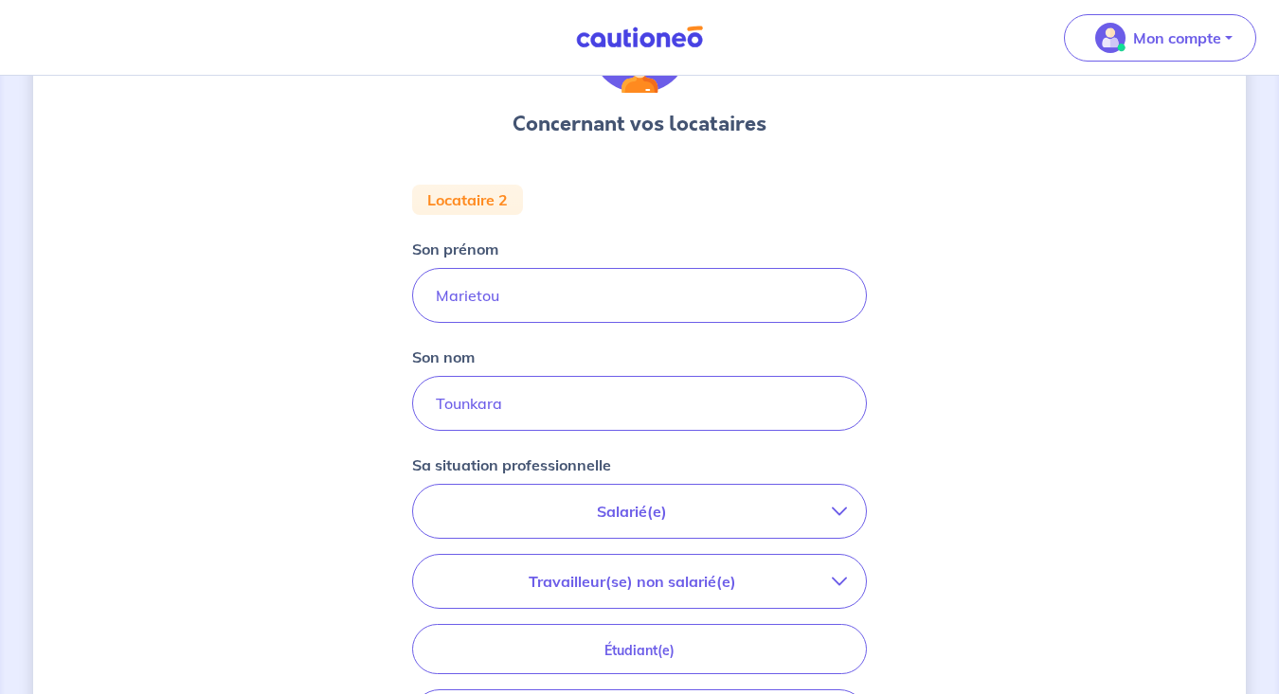
click at [631, 518] on p "Salarié(e)" at bounding box center [632, 511] width 400 height 23
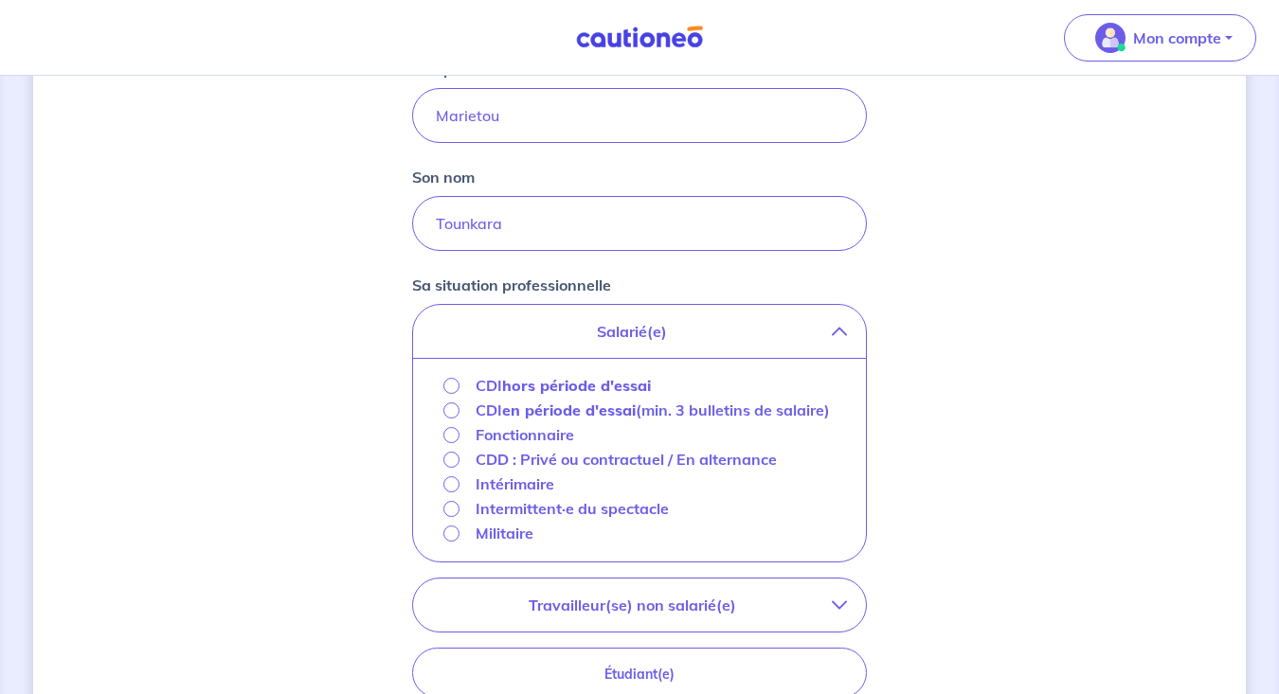
scroll to position [335, 0]
click at [451, 379] on input "CDI hors période d'essai" at bounding box center [451, 383] width 16 height 16
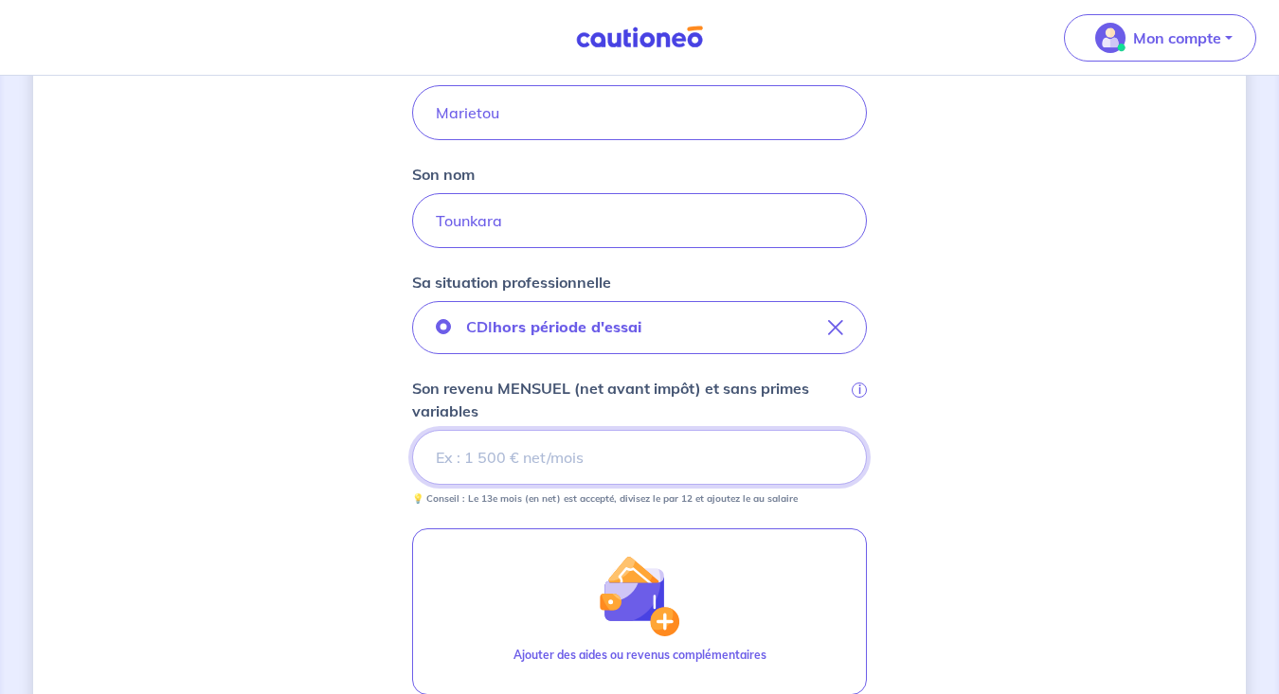
click at [511, 445] on input "Son revenu MENSUEL (net avant impôt) et sans primes variables i" at bounding box center [639, 457] width 455 height 55
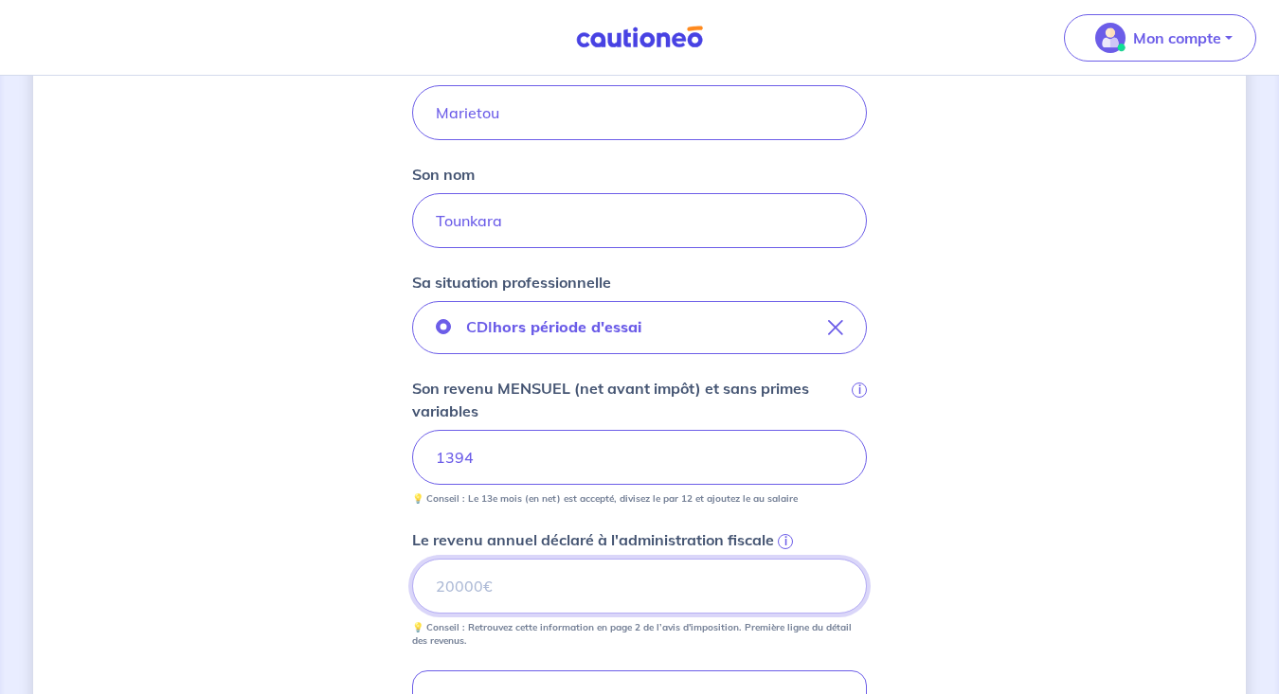
click at [534, 585] on input "Le revenu annuel déclaré à l'administration fiscale i" at bounding box center [639, 586] width 455 height 55
type input "0"
click at [962, 519] on div "Concernant vos locataires Locataire 2 Son prénom Marietou Son nom Tounkara Sa s…" at bounding box center [639, 442] width 1213 height 1358
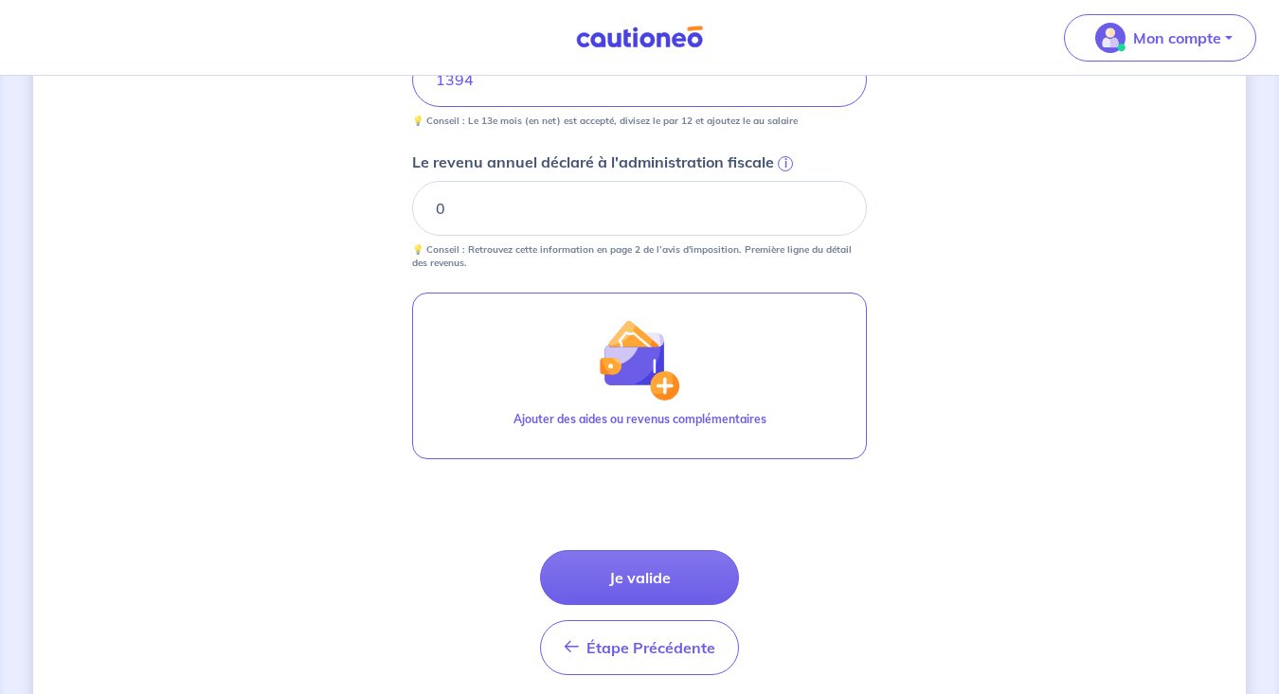
scroll to position [723, 0]
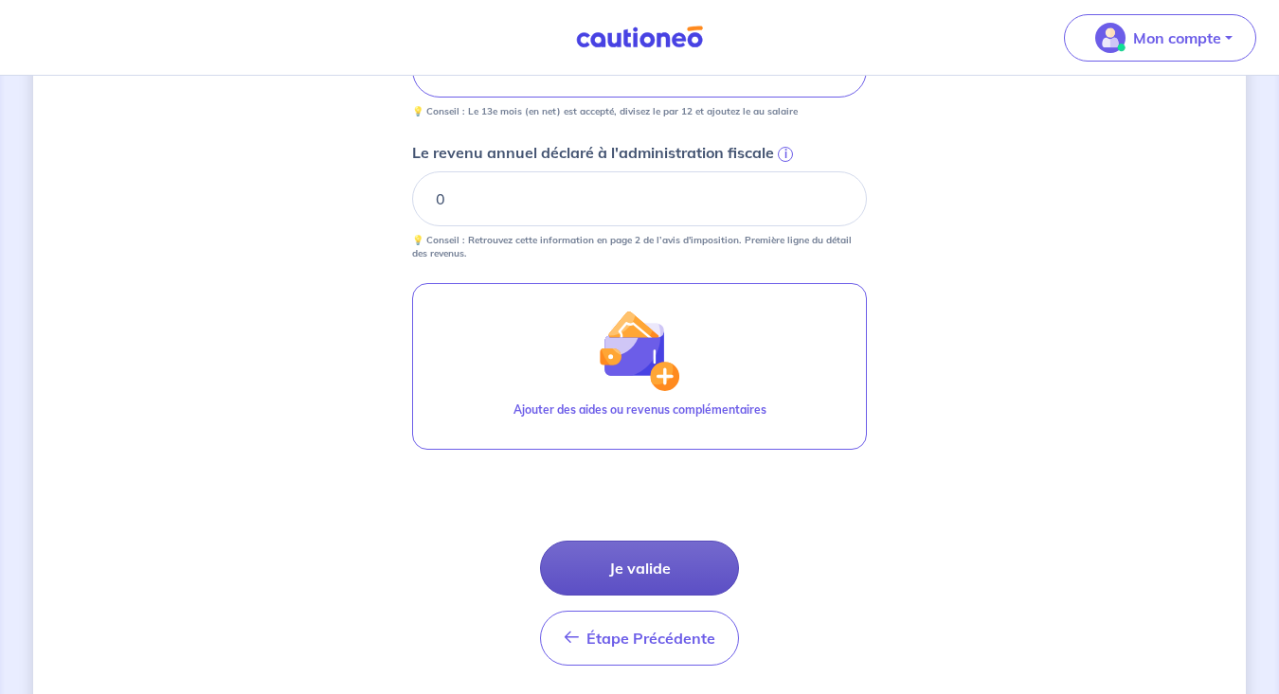
click at [649, 566] on button "Je valide" at bounding box center [639, 568] width 199 height 55
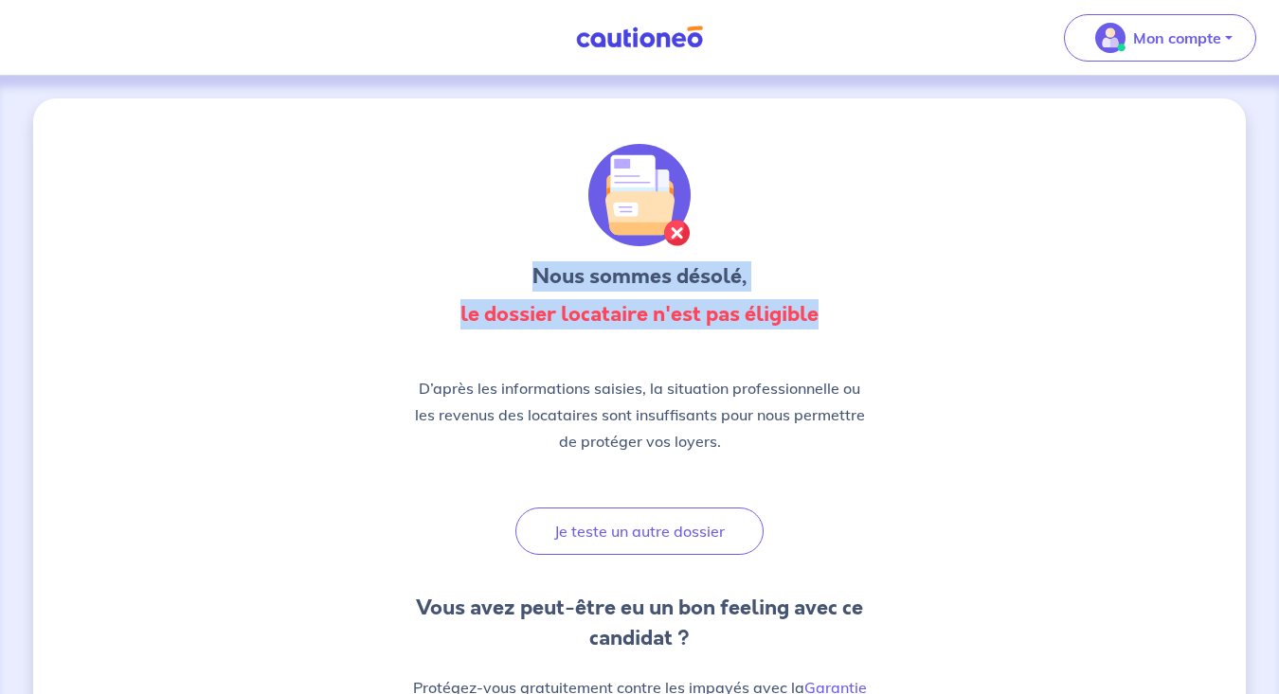
drag, startPoint x: 533, startPoint y: 277, endPoint x: 824, endPoint y: 324, distance: 294.7
click at [824, 324] on div "Nous sommes désolé, le dossier locataire n'est pas éligible" at bounding box center [639, 295] width 455 height 68
copy div "Nous sommes désolé, le dossier locataire n'est pas éligible"
